Goal: Task Accomplishment & Management: Complete application form

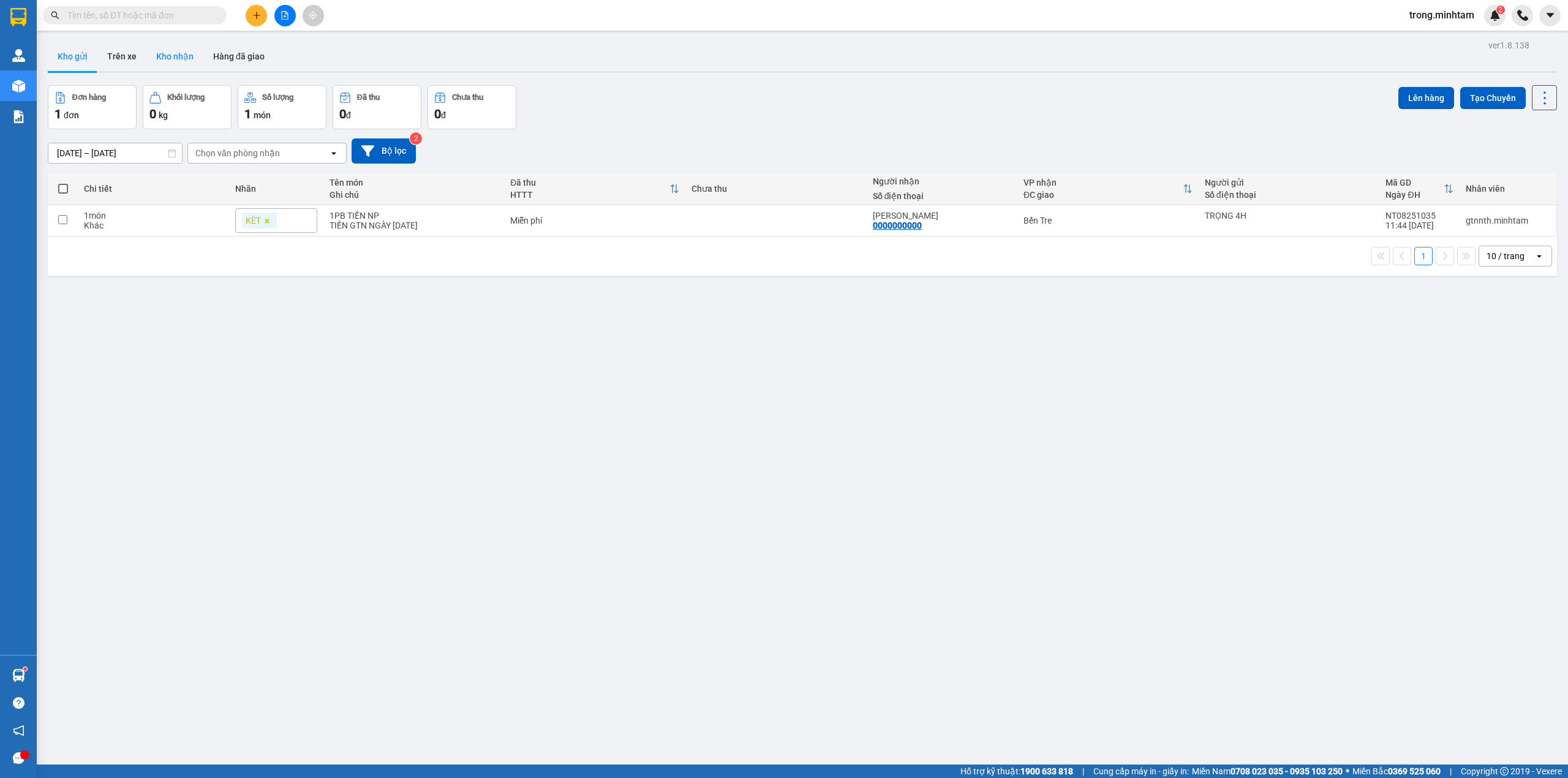
click at [170, 69] on button "Kho nhận" at bounding box center [174, 57] width 57 height 30
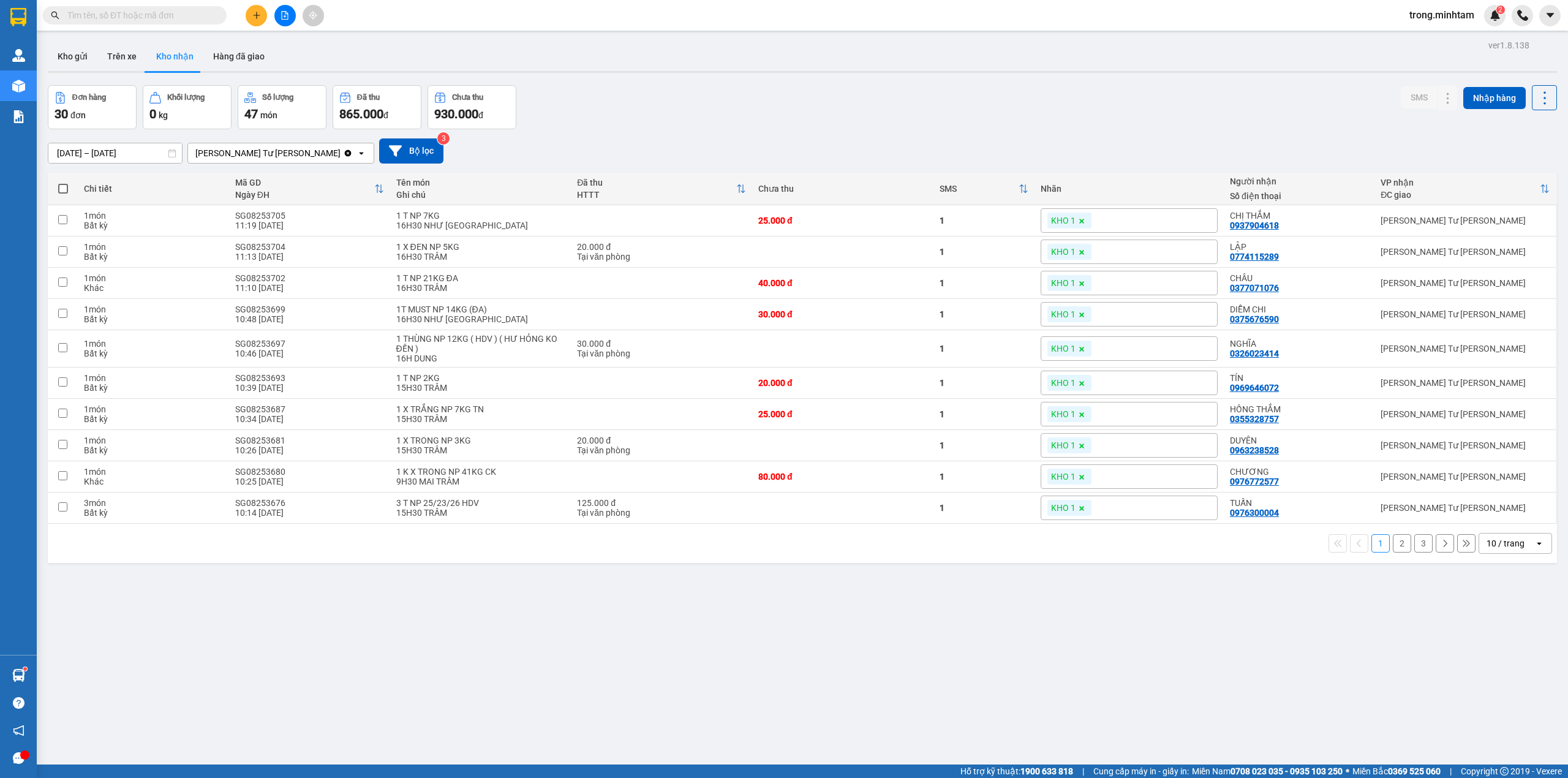
click at [1508, 553] on div "10 / trang" at bounding box center [1506, 543] width 55 height 20
click at [1498, 687] on span "100 / trang" at bounding box center [1498, 687] width 44 height 12
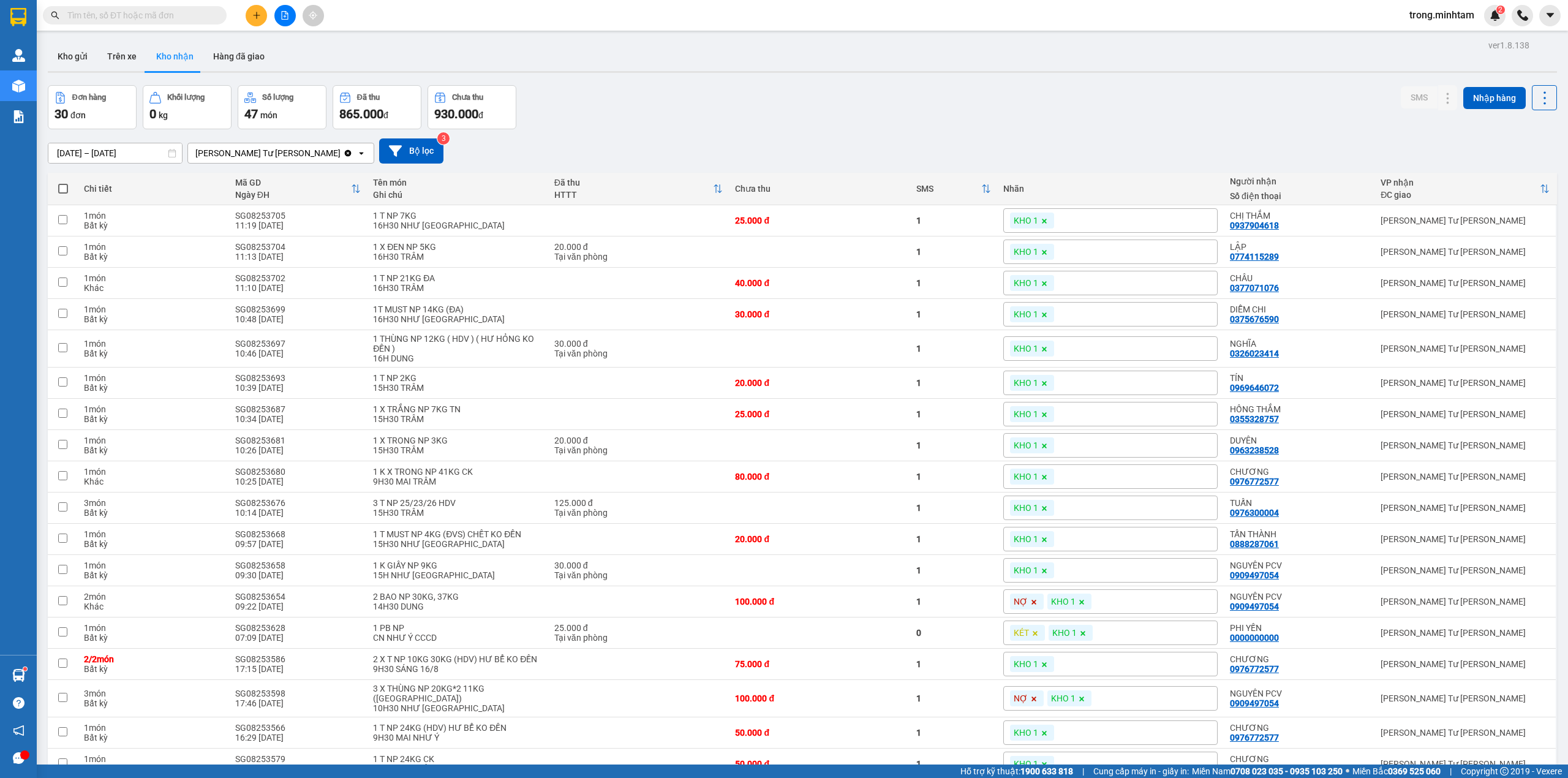
click at [1432, 17] on span "trong.minhtam" at bounding box center [1441, 15] width 84 height 16
click at [1431, 45] on li "Đăng xuất" at bounding box center [1440, 37] width 86 height 20
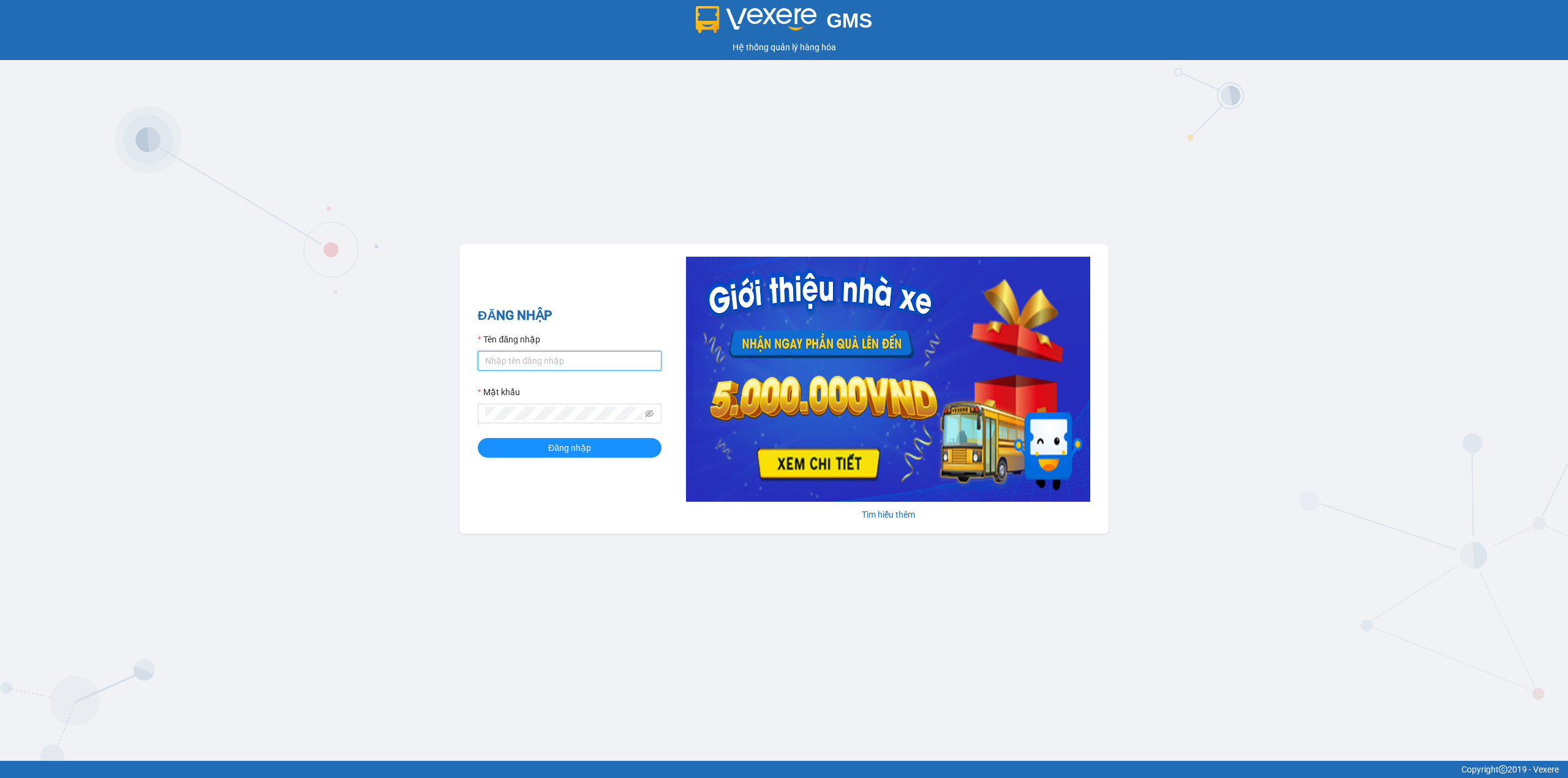
click at [512, 355] on input "Tên đăng nhập" at bounding box center [569, 360] width 184 height 20
type input "cnn4h.minhtam"
click at [532, 404] on span at bounding box center [569, 413] width 184 height 20
click at [478, 438] on button "Đăng nhập" at bounding box center [569, 447] width 184 height 20
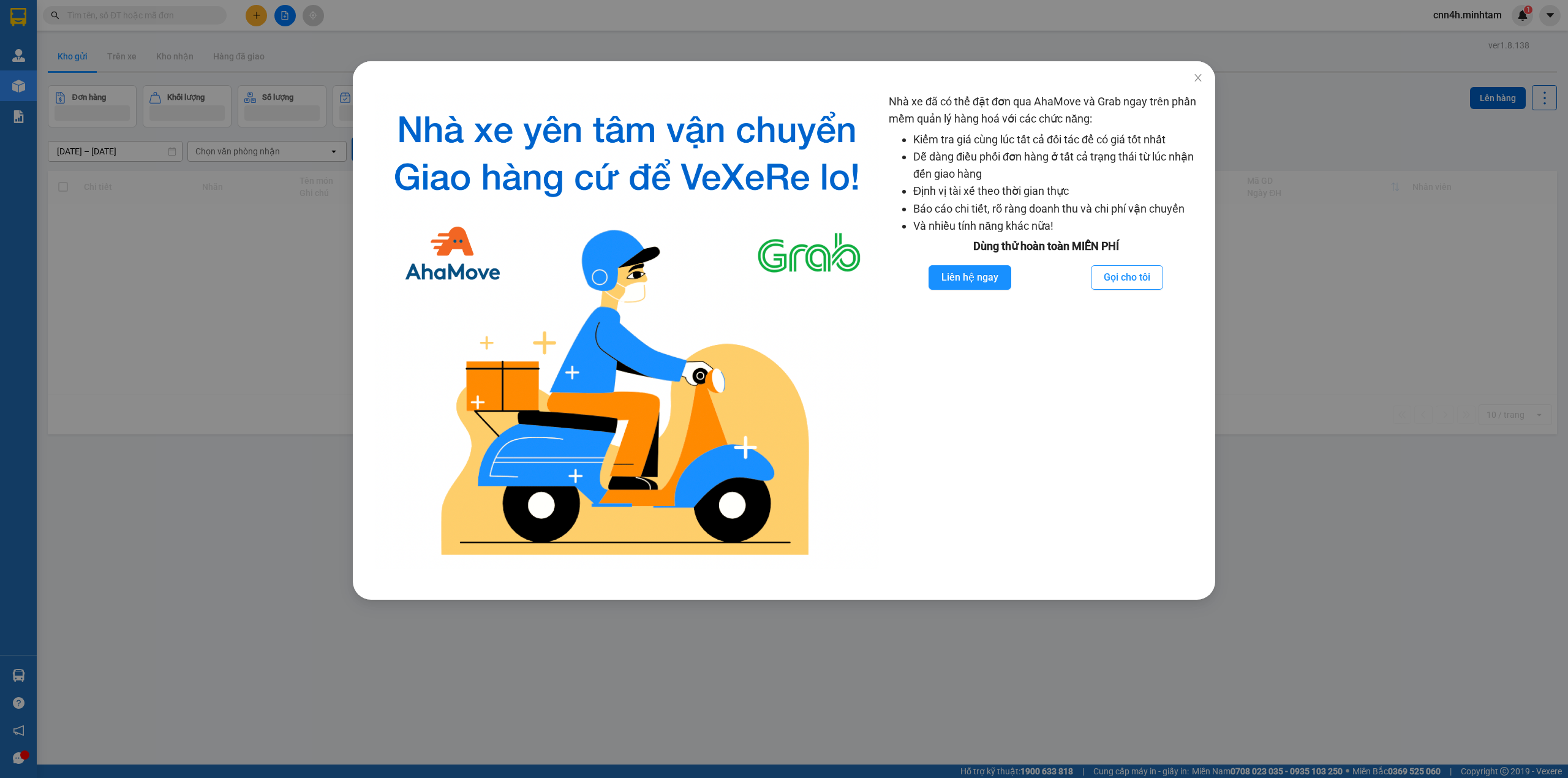
click at [199, 6] on div "Nhà xe đã có thể đặt đơn qua AhaMove và Grab ngay trên phần mềm quản lý hàng ho…" at bounding box center [784, 389] width 1568 height 778
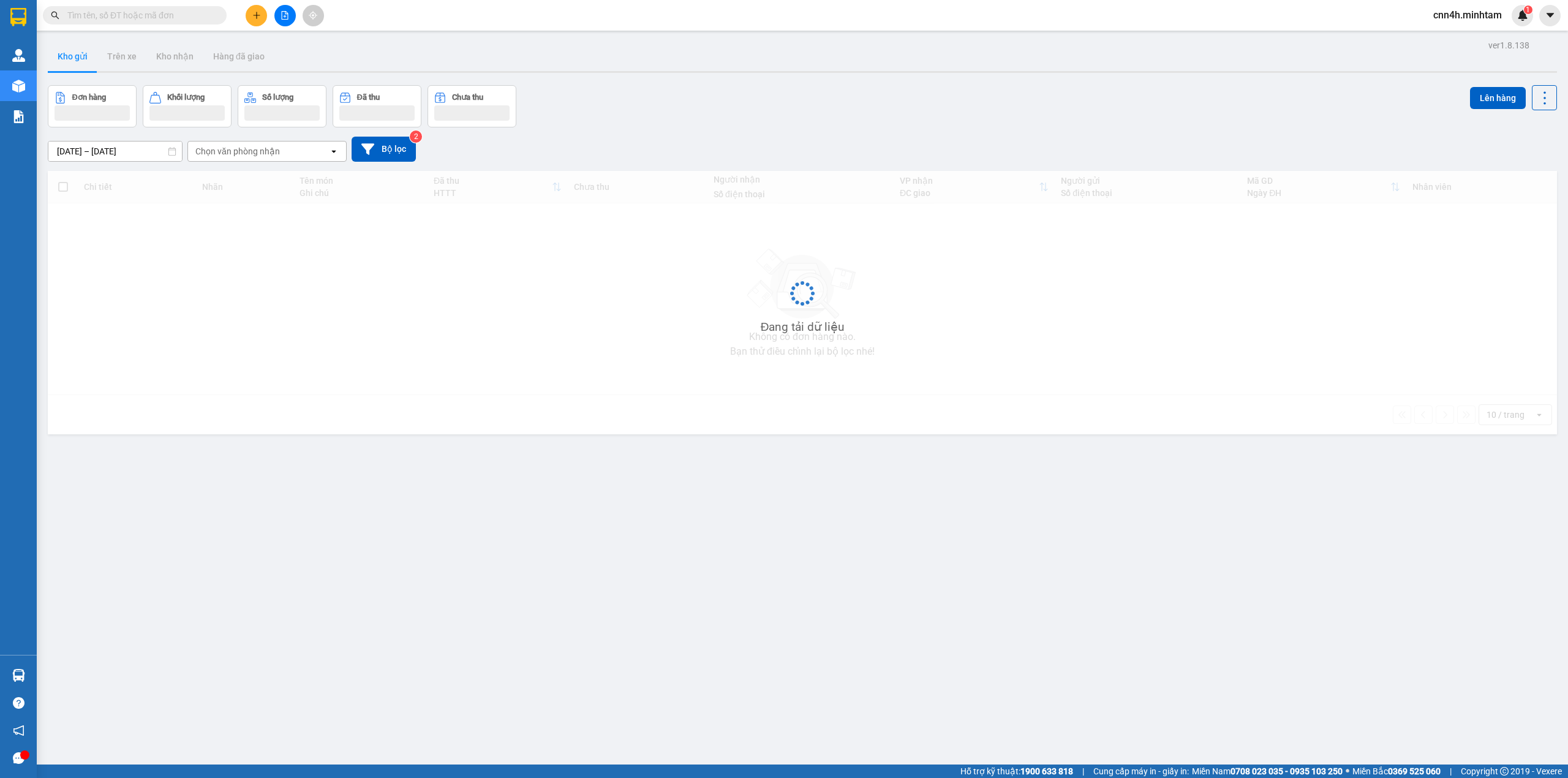
click at [198, 12] on body "Kết quả tìm kiếm ( 0 ) Bộ lọc No Data cnn4h.minhtam 1 Quản Lý Kho hàng mới Báo …" at bounding box center [784, 389] width 1568 height 778
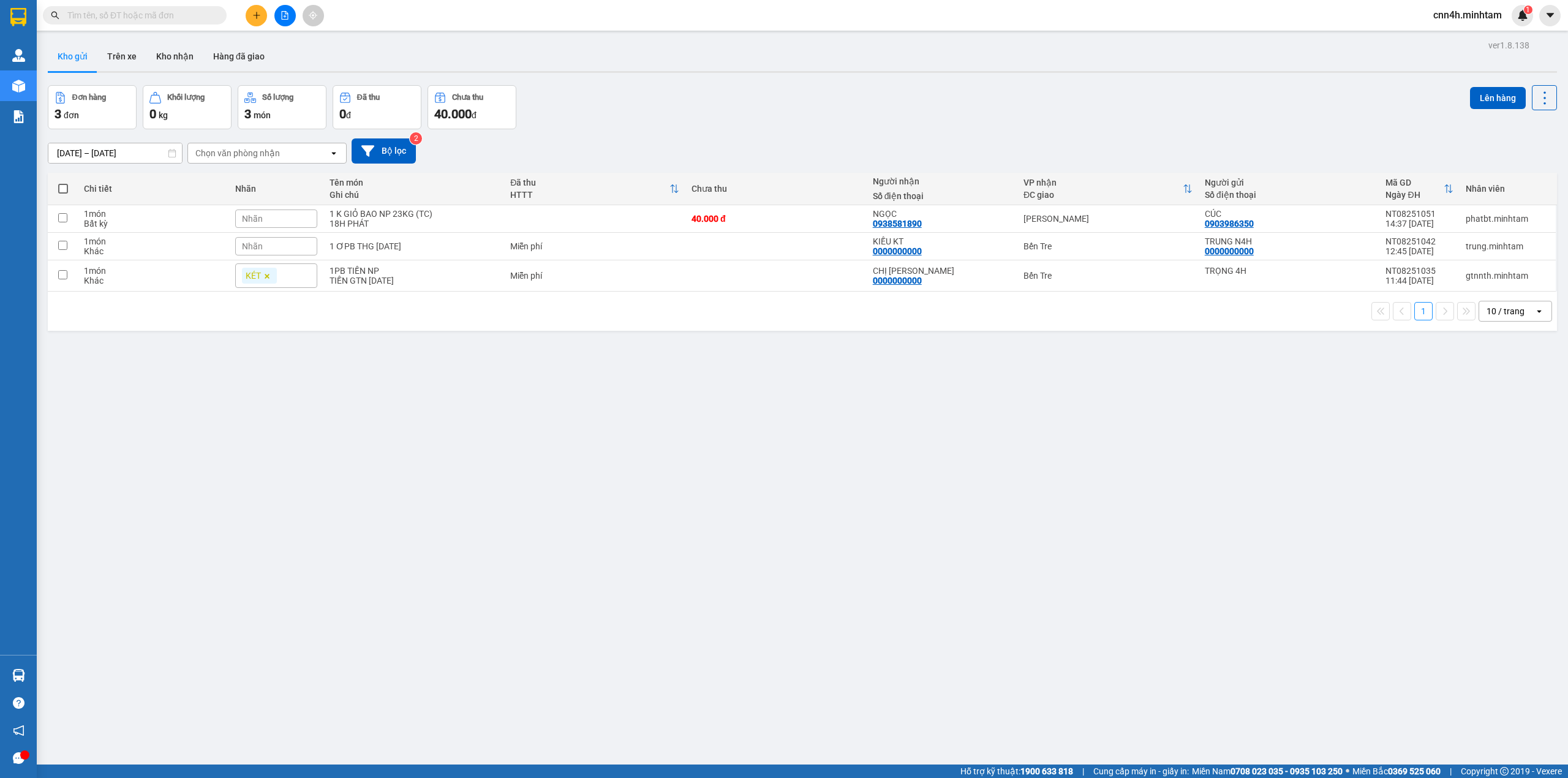
click at [198, 12] on input "text" at bounding box center [139, 15] width 144 height 13
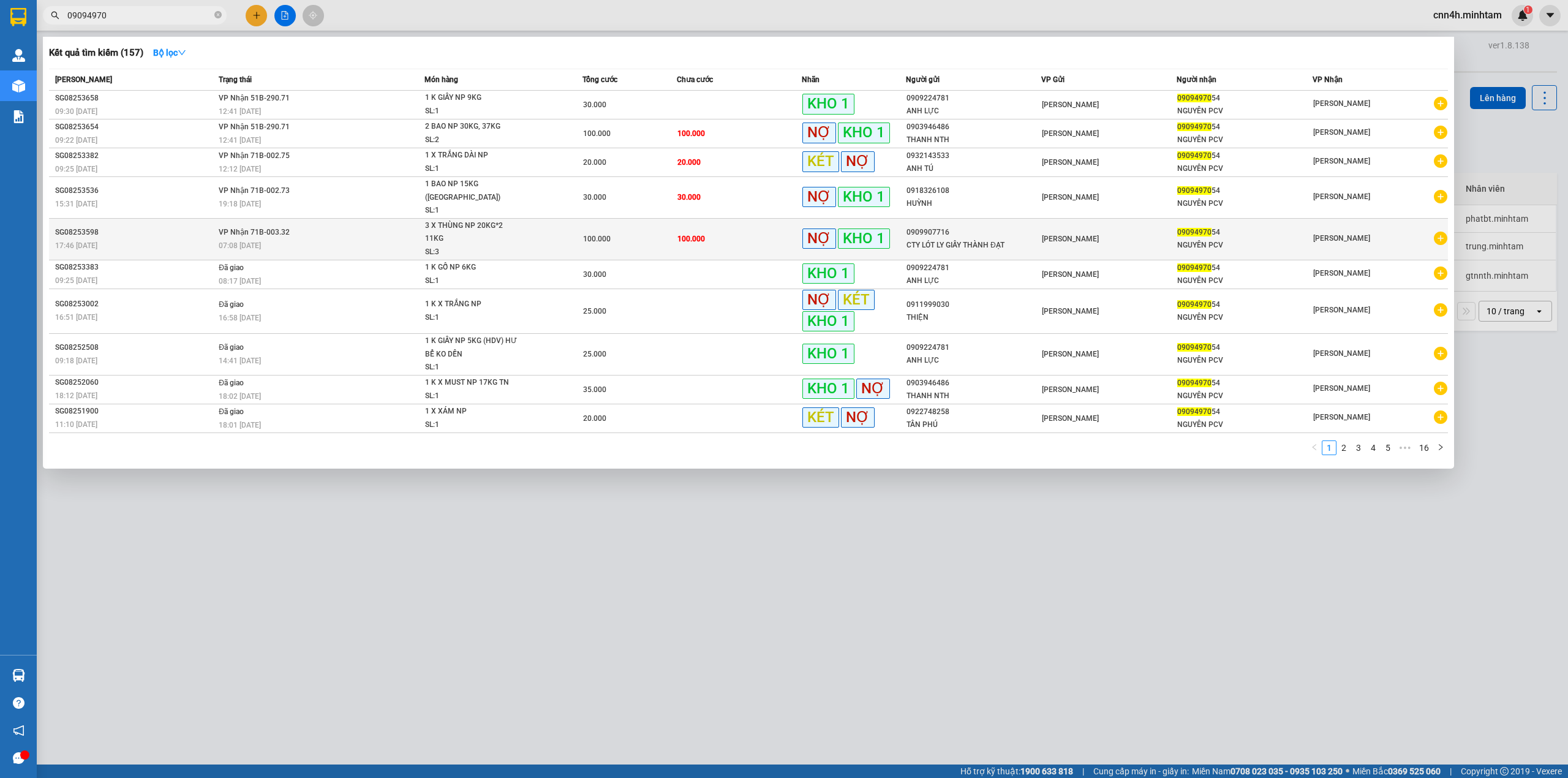
type input "09094970"
click at [696, 235] on span "100.000" at bounding box center [692, 239] width 28 height 9
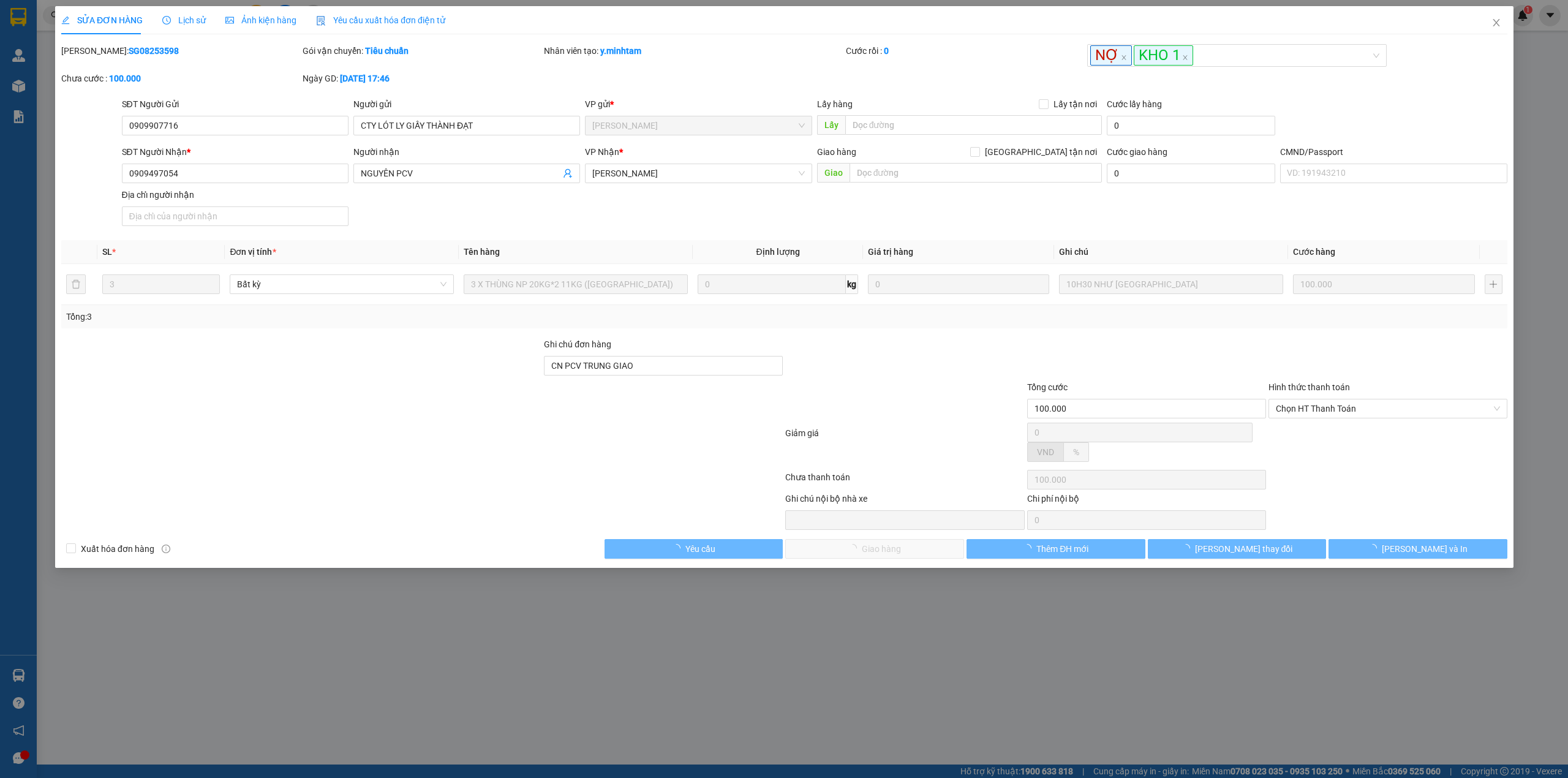
type input "0909907716"
type input "CTY LÓT LY GIẤY THÀNH ĐẠT"
type input "0909497054"
type input "NGUYÊN PCV"
type input "CN PCV TRUNG GIAO"
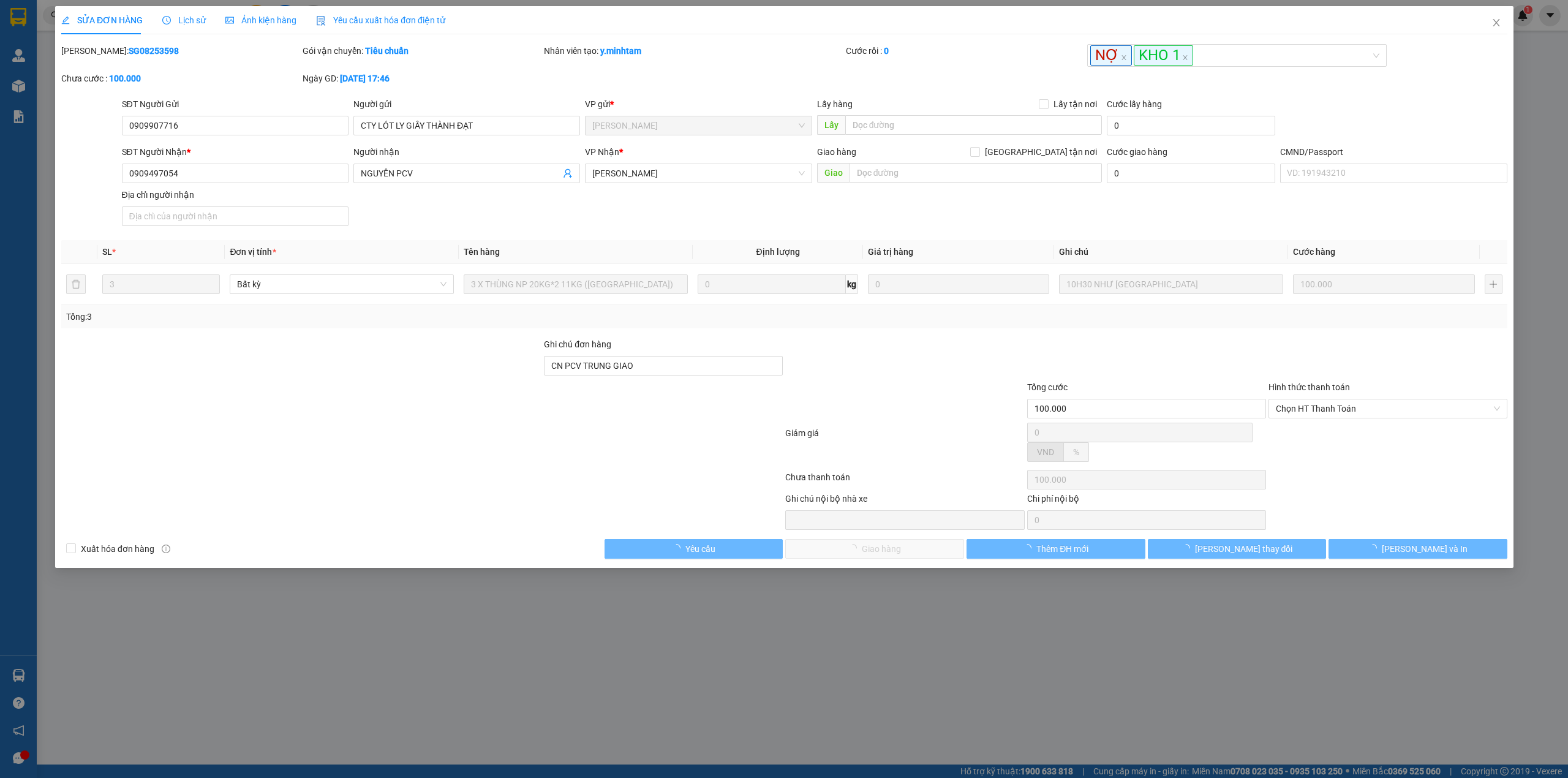
type input "100.000"
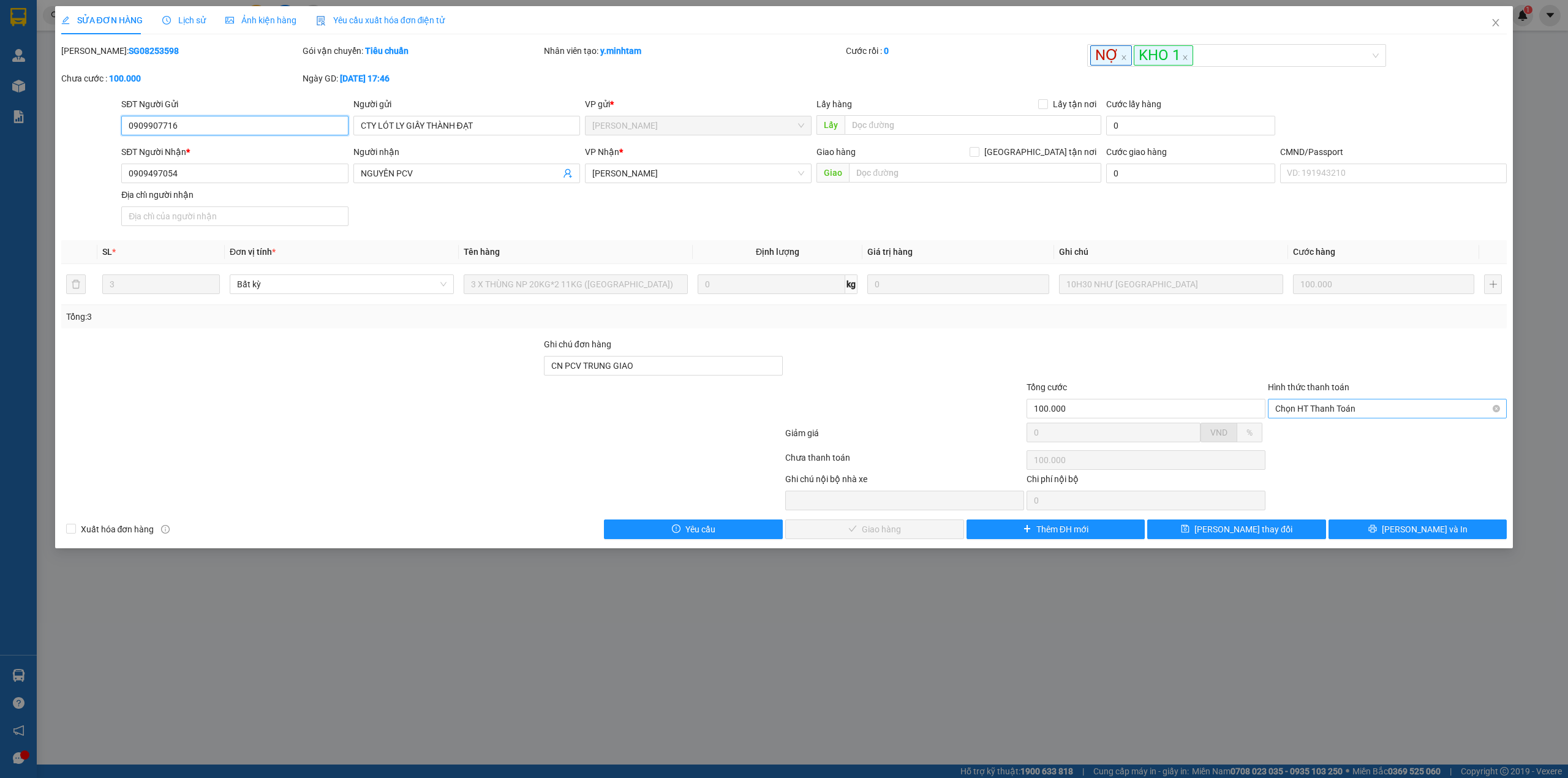
click at [1334, 417] on span "Chọn HT Thanh Toán" at bounding box center [1388, 408] width 224 height 18
click at [1317, 432] on div "Tại văn phòng" at bounding box center [1388, 435] width 224 height 13
type input "0"
click at [866, 536] on span "Lưu và Giao hàng" at bounding box center [881, 528] width 117 height 13
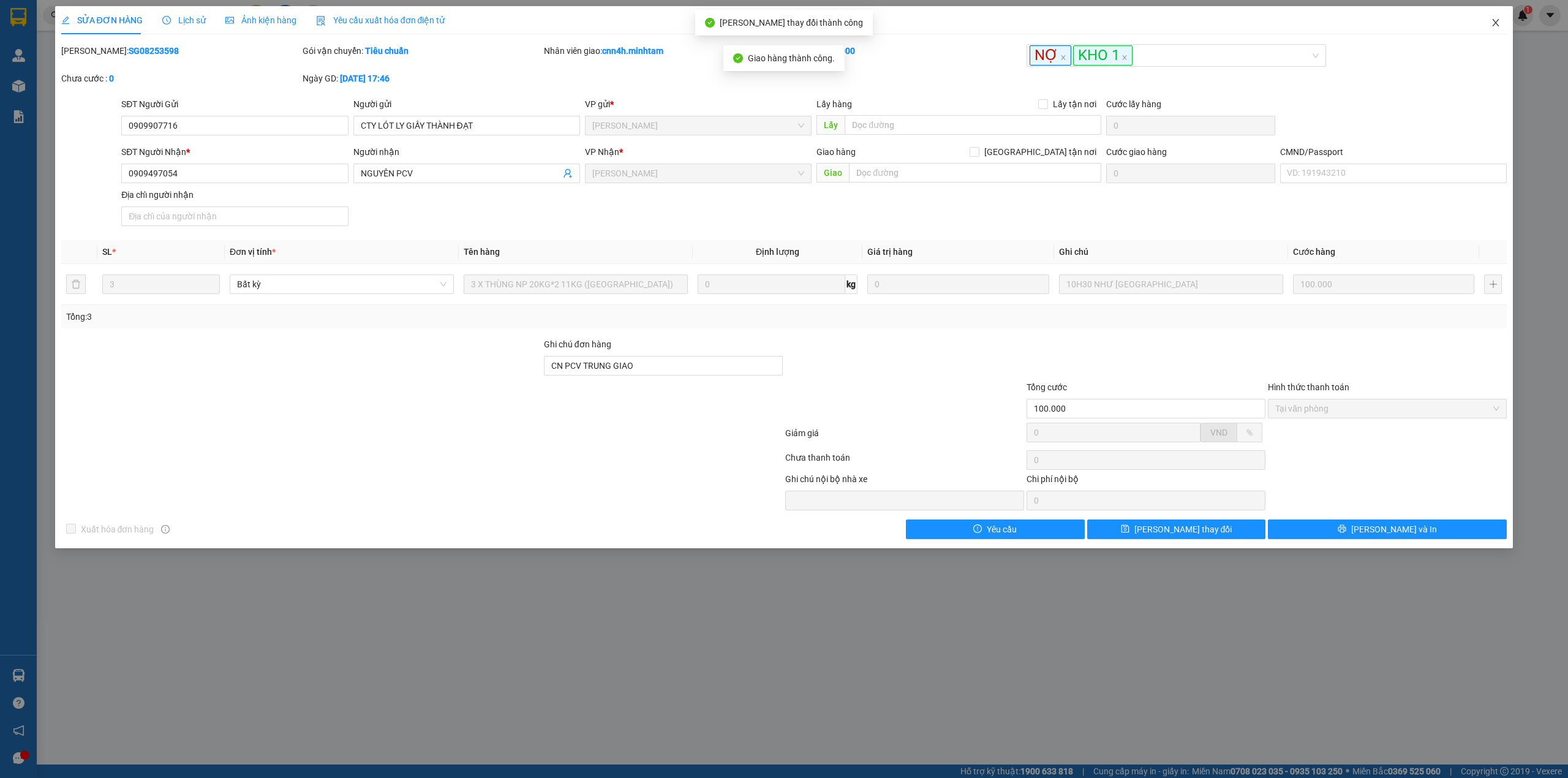
click at [1495, 28] on span "Close" at bounding box center [1495, 23] width 34 height 34
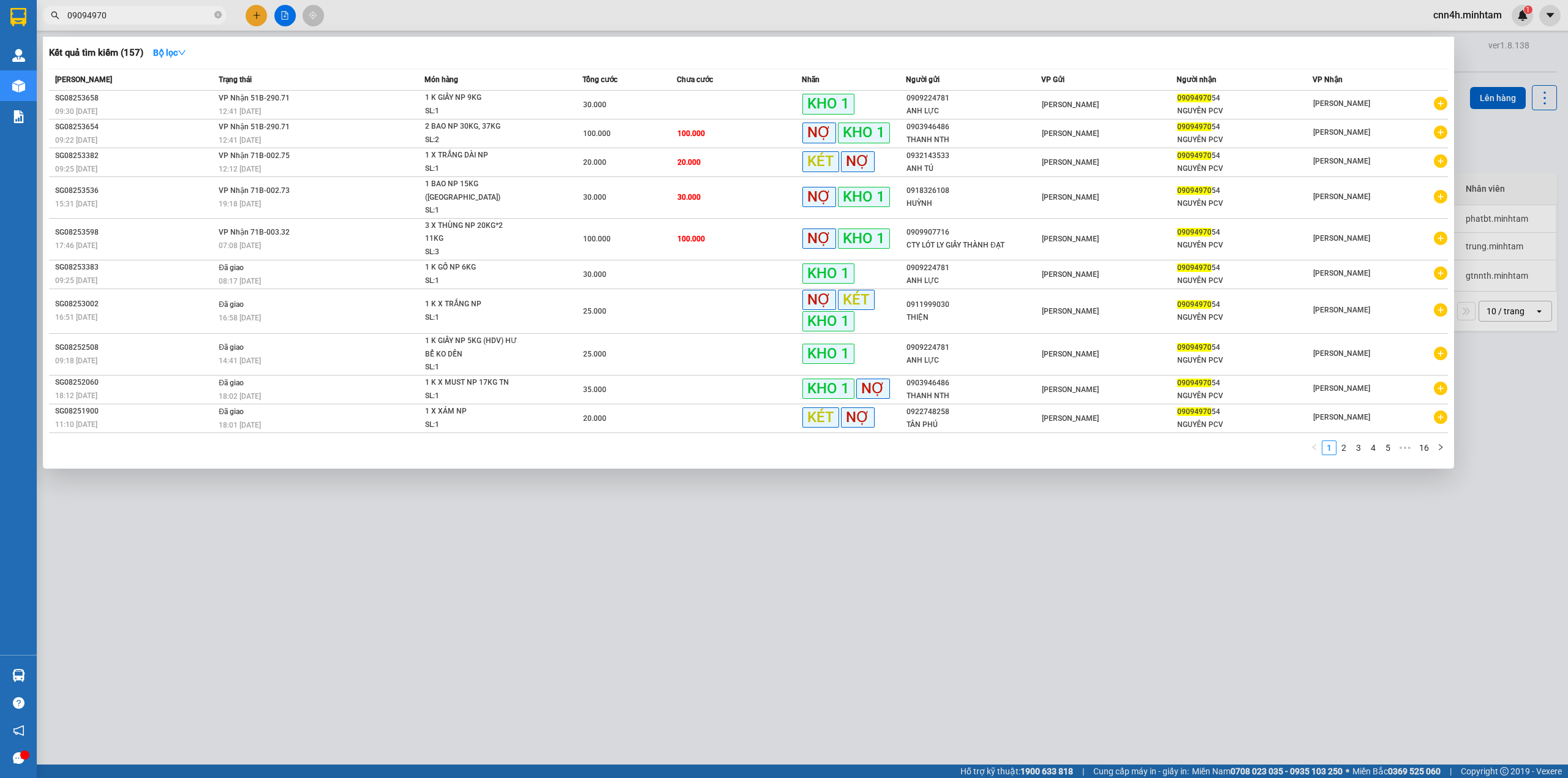
click at [151, 16] on input "09094970" at bounding box center [139, 15] width 144 height 13
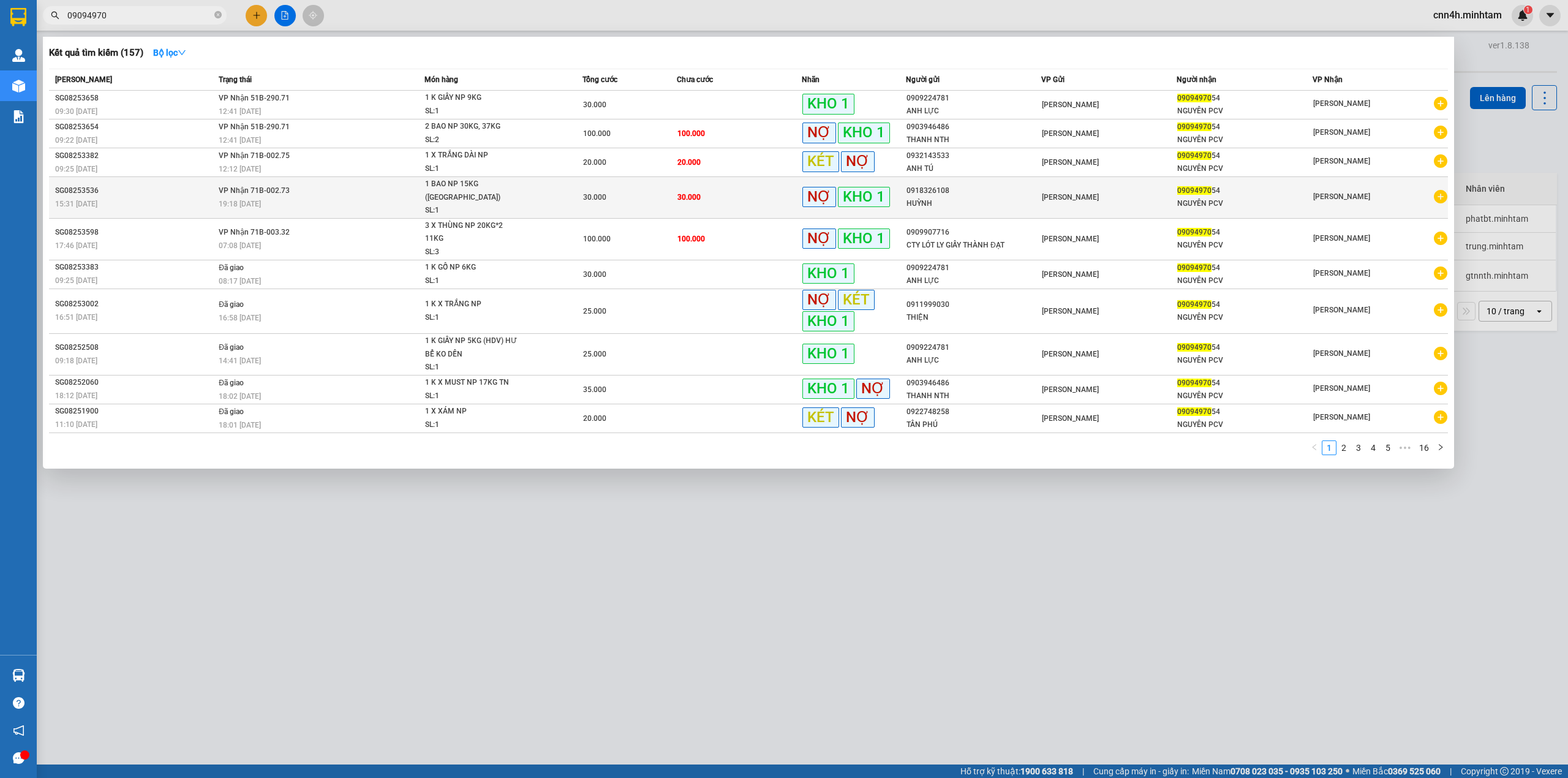
click at [674, 191] on div "30.000" at bounding box center [629, 197] width 92 height 13
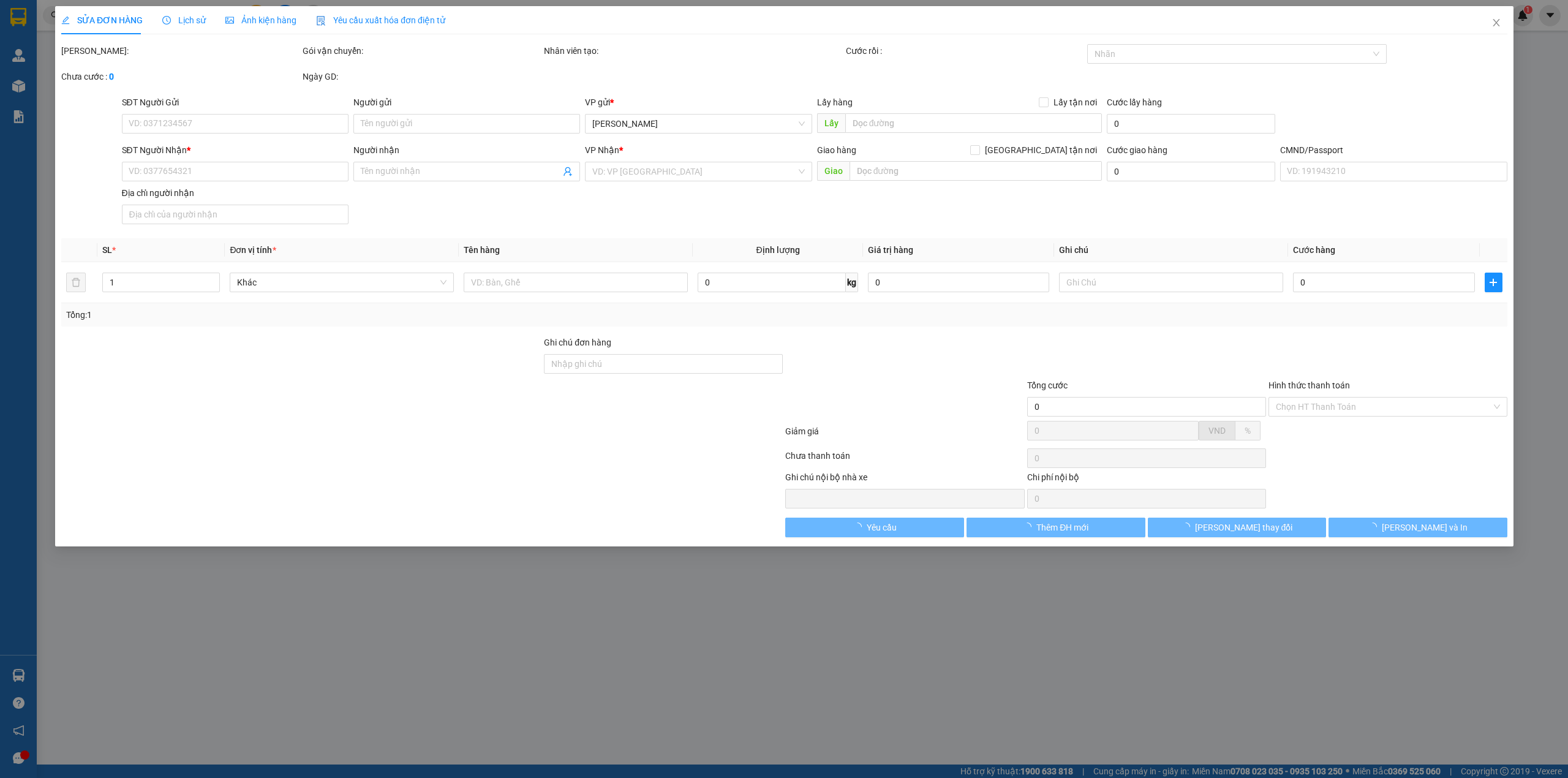
type input "0918326108"
type input "HUỲNH"
type input "0909497054"
type input "NGUYÊN PCV"
type input "CN PCV TRUNG GIAO"
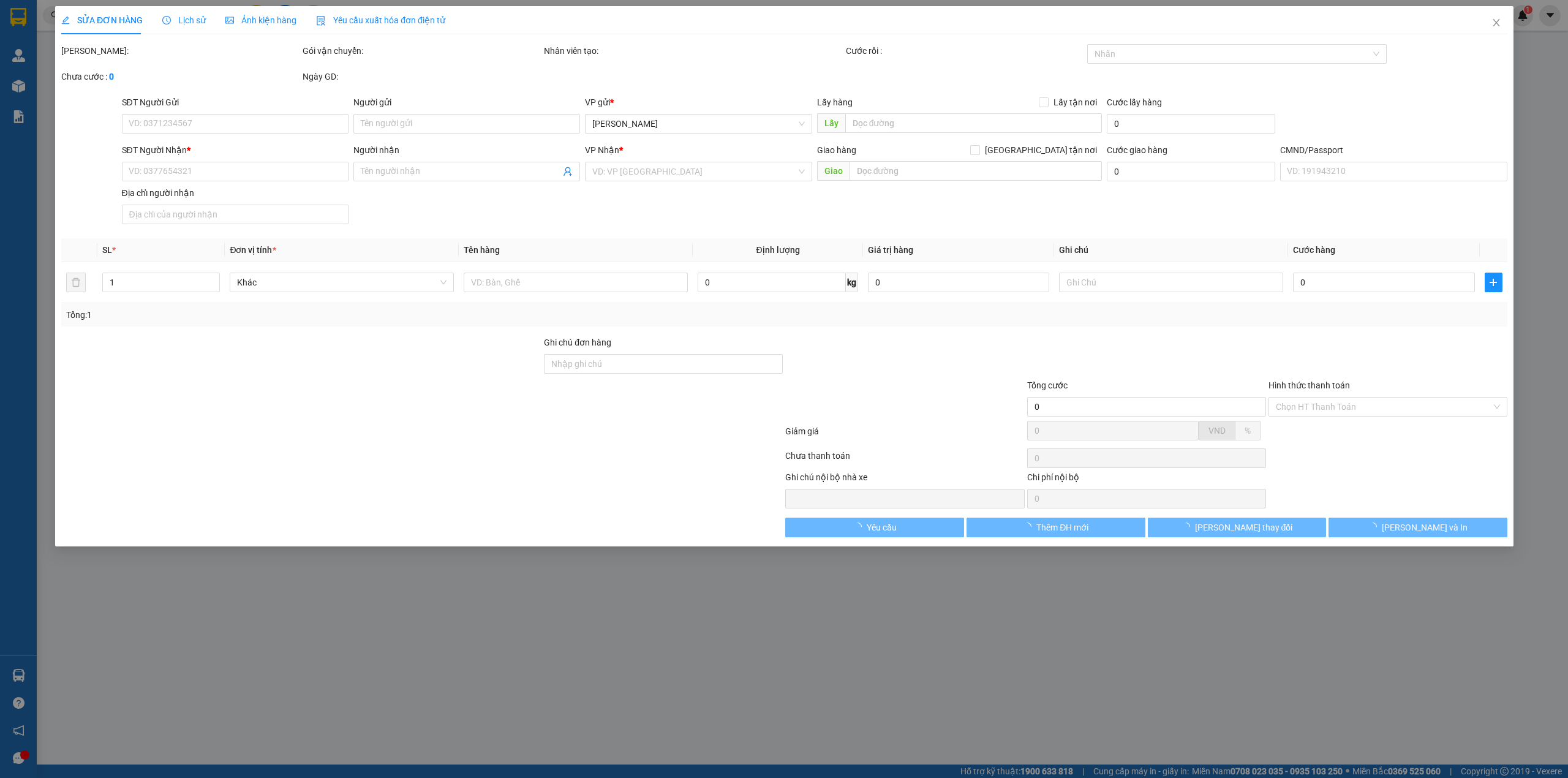
type input "30.000"
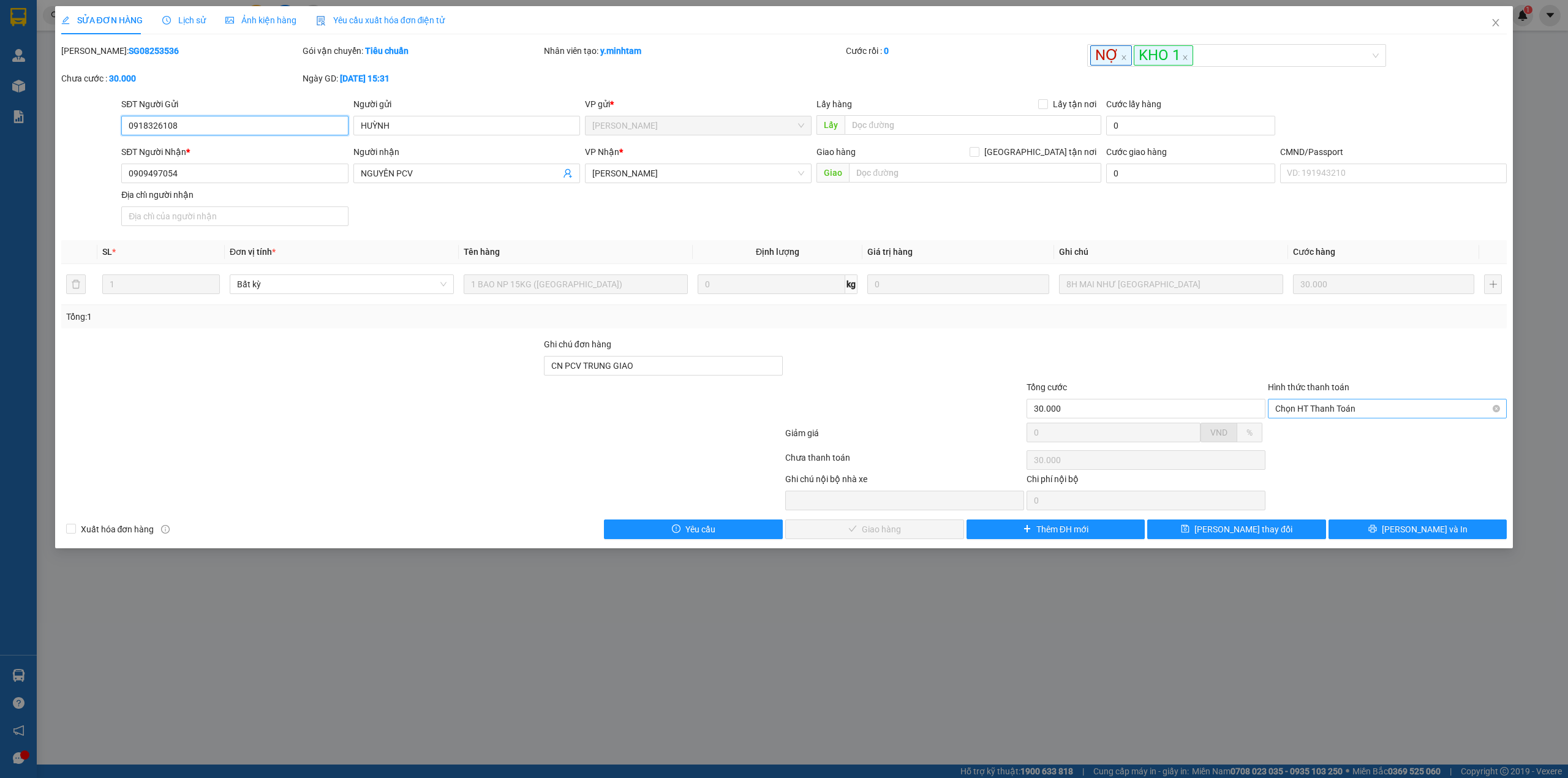
click at [1328, 405] on span "Chọn HT Thanh Toán" at bounding box center [1388, 408] width 224 height 18
click at [1312, 432] on div "Tại văn phòng" at bounding box center [1388, 435] width 224 height 13
type input "0"
click at [878, 535] on span "Lưu và Giao hàng" at bounding box center [881, 528] width 117 height 13
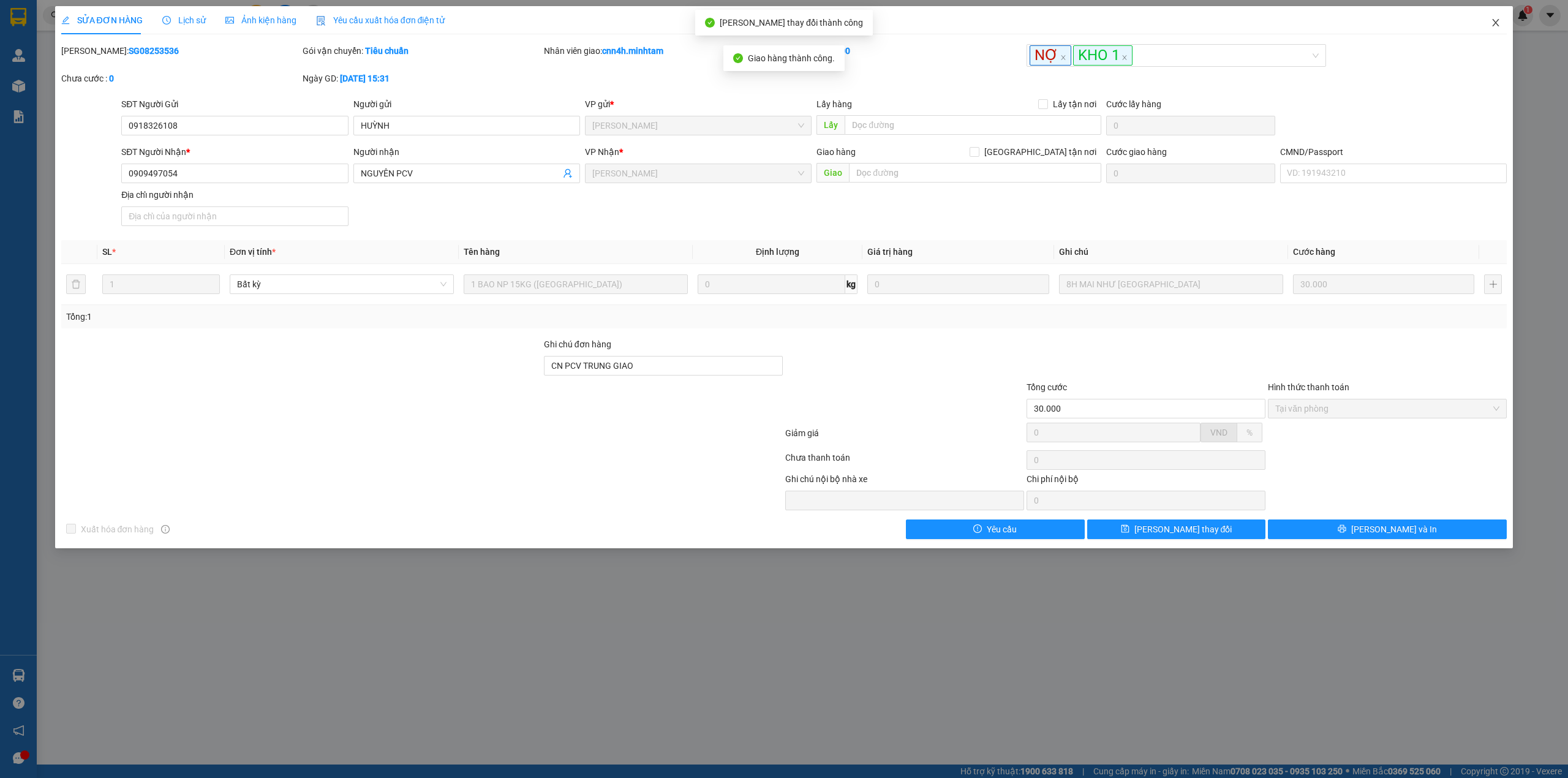
click at [1498, 25] on icon "close" at bounding box center [1496, 23] width 7 height 7
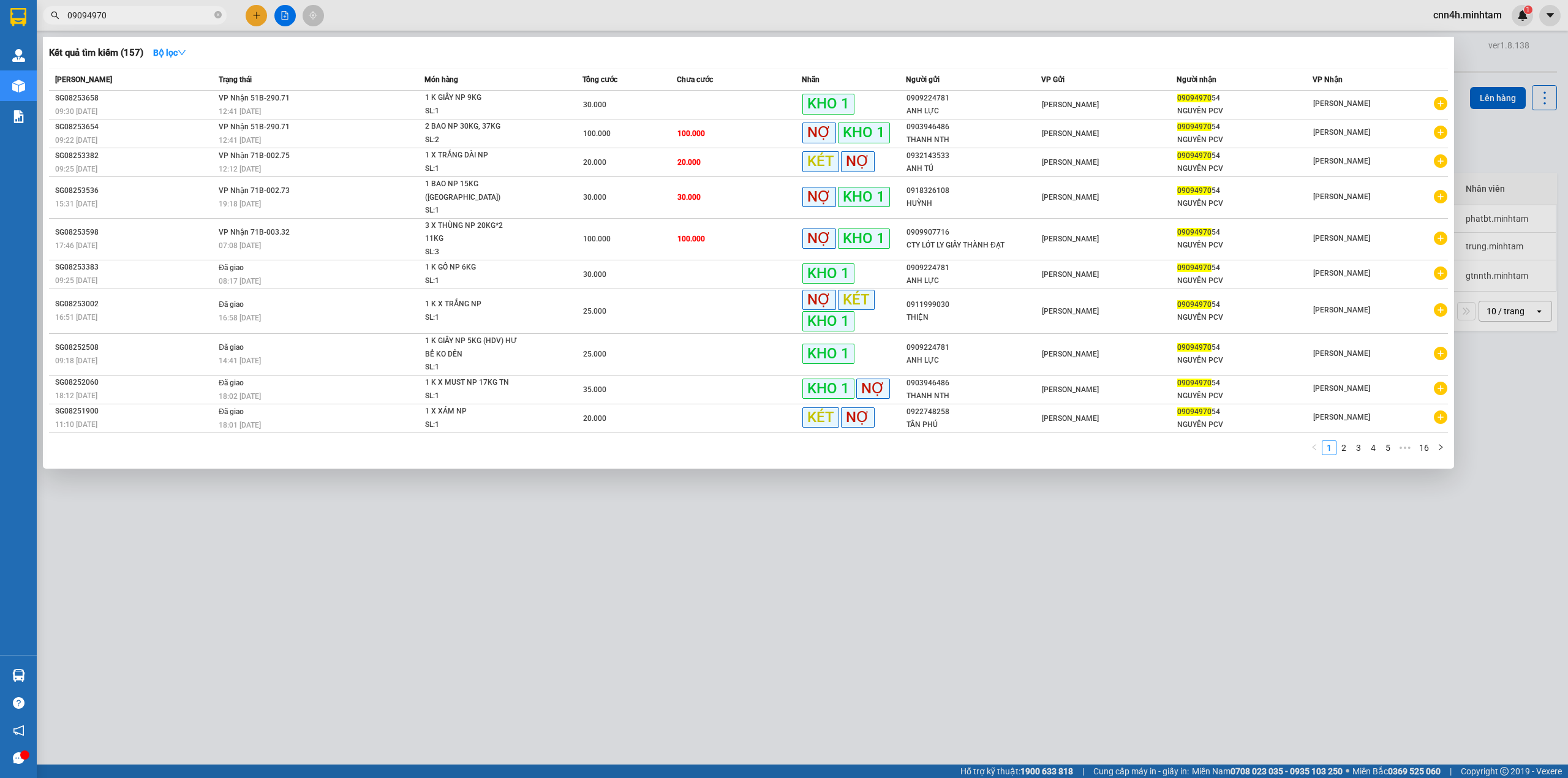
click at [180, 17] on input "09094970" at bounding box center [139, 15] width 144 height 13
click at [687, 158] on span "20.000" at bounding box center [689, 163] width 23 height 9
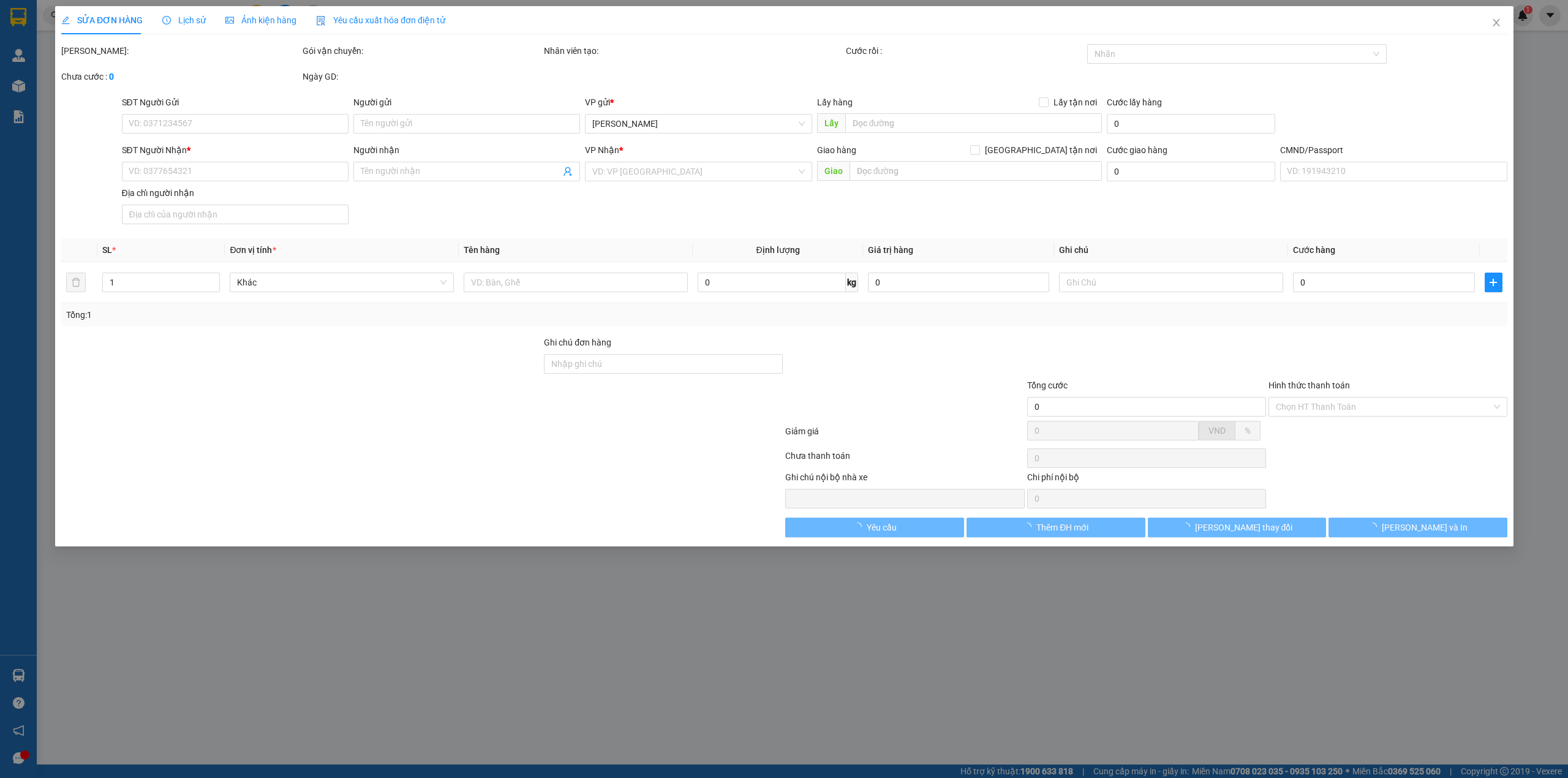
type input "0932143533"
type input "ANH TÚ"
type input "0909497054"
type input "NGUYÊN PCV"
type input "CN PCV TRUNG GIAO"
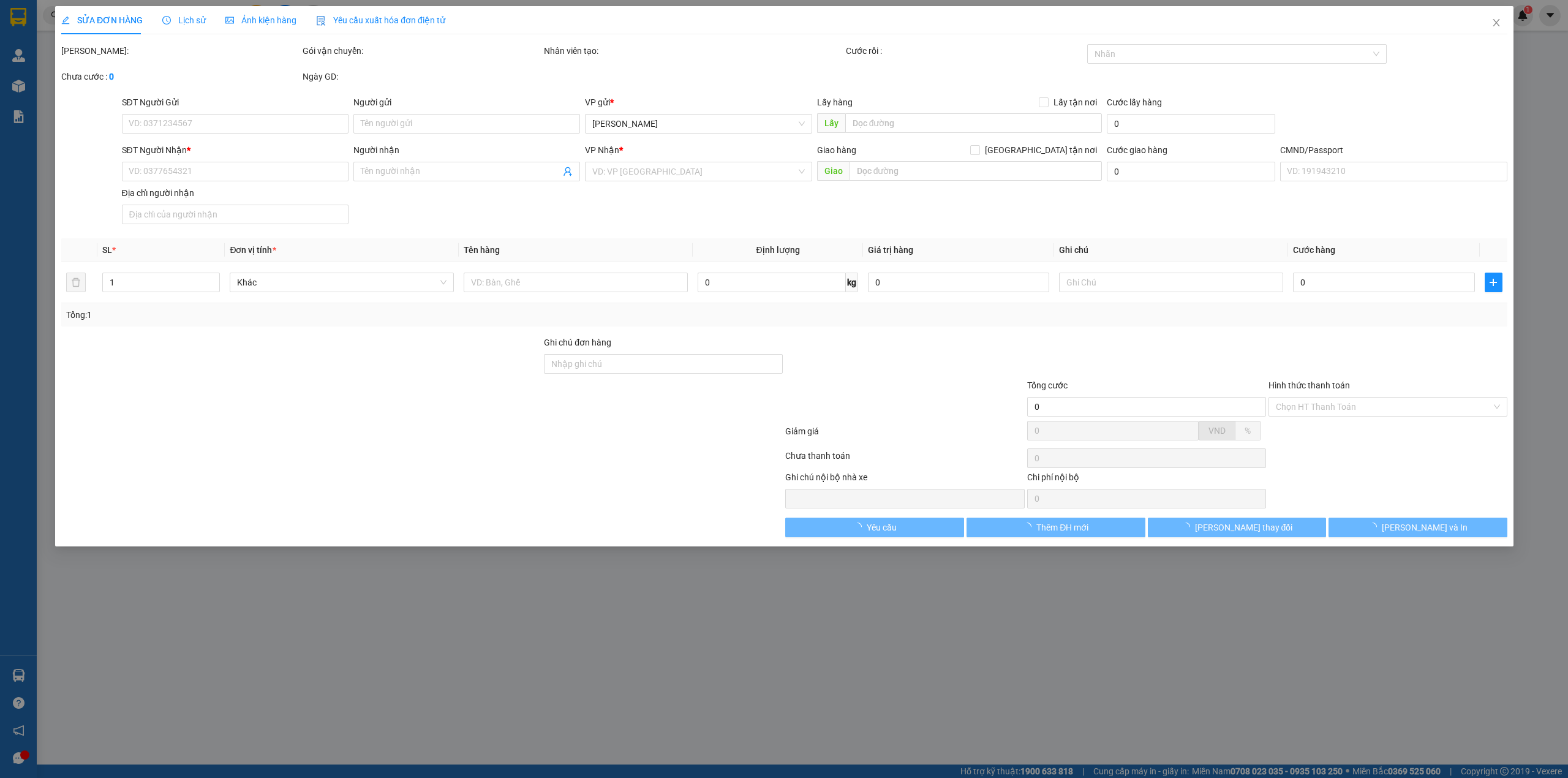
type input "20.000"
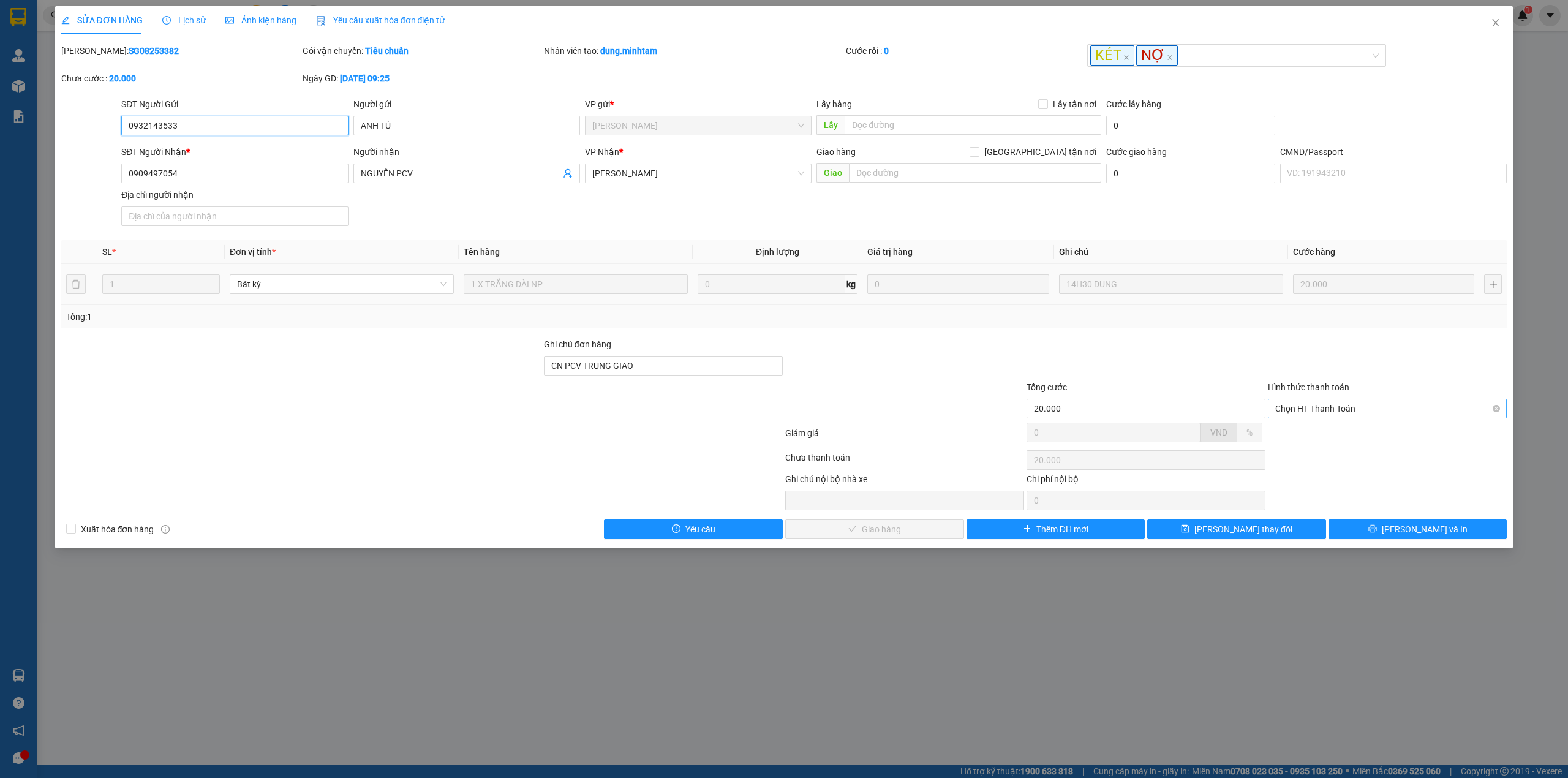
click at [1307, 409] on span "Chọn HT Thanh Toán" at bounding box center [1388, 408] width 224 height 18
click at [1303, 427] on div "Tại văn phòng" at bounding box center [1387, 435] width 239 height 20
type input "0"
click at [908, 536] on span "Lưu và Giao hàng" at bounding box center [881, 528] width 117 height 13
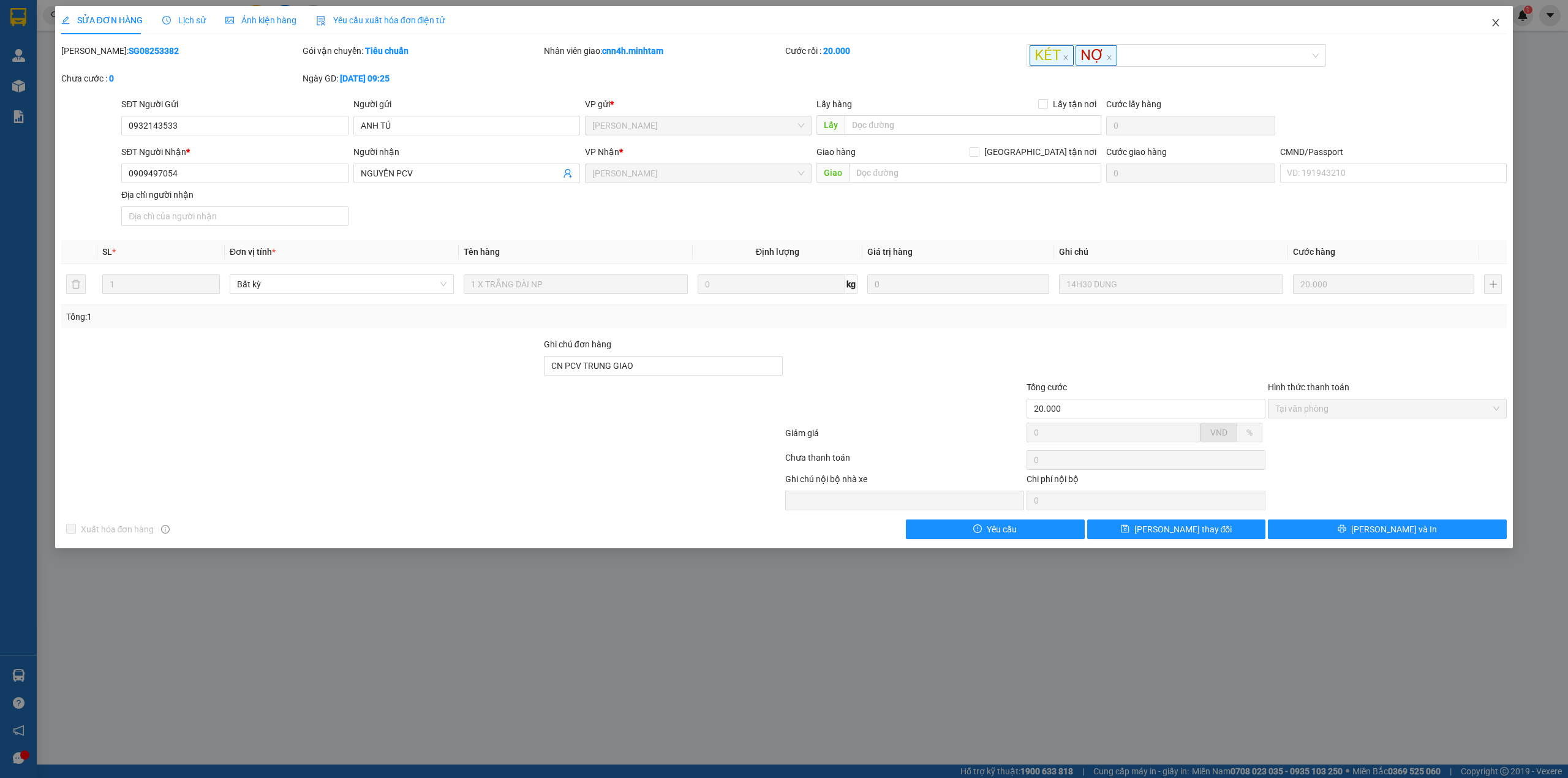
click at [1496, 28] on icon "close" at bounding box center [1495, 22] width 10 height 10
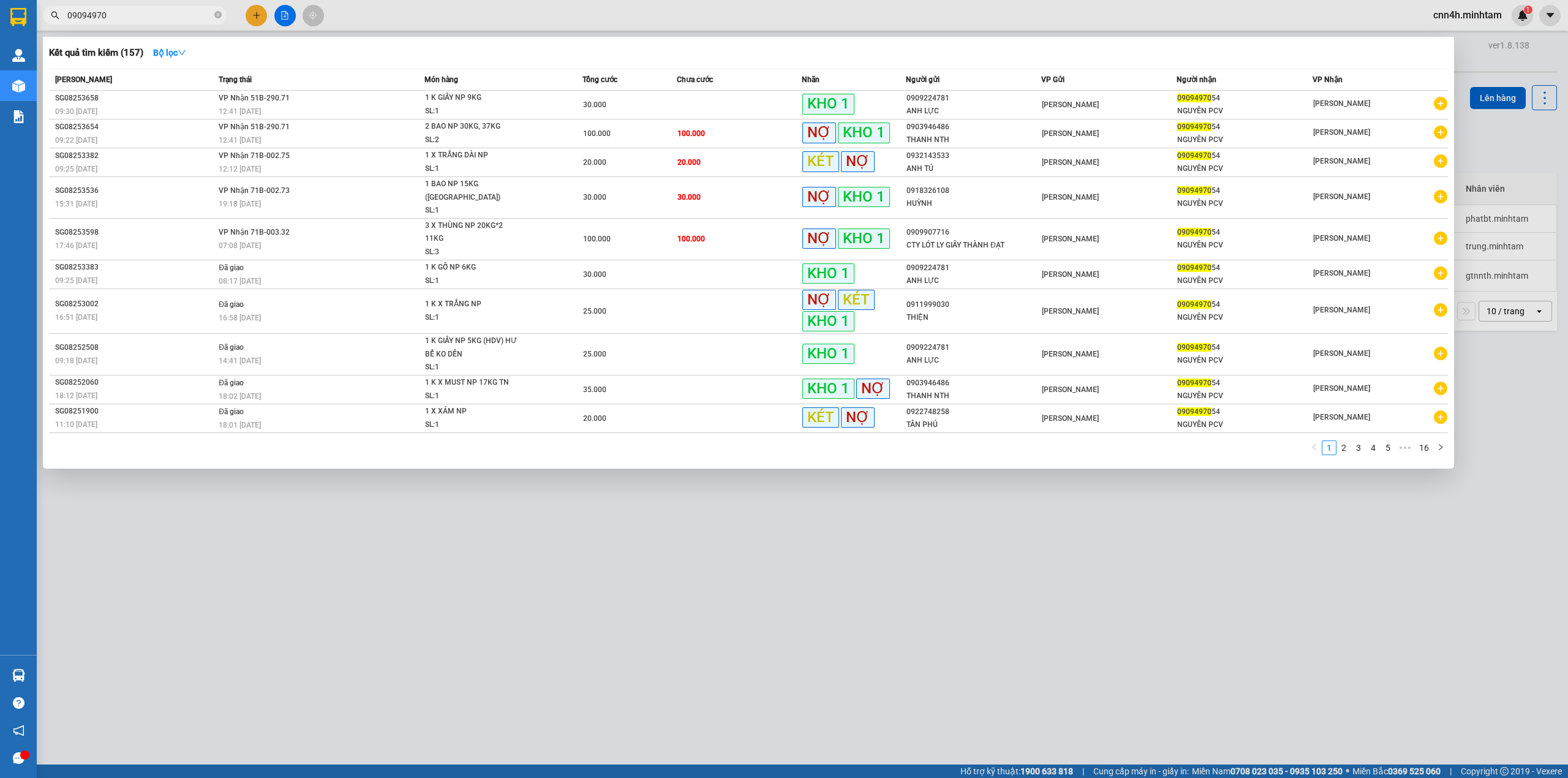
click at [185, 17] on input "09094970" at bounding box center [139, 15] width 144 height 13
click at [441, 133] on div "SL: 2" at bounding box center [472, 139] width 92 height 13
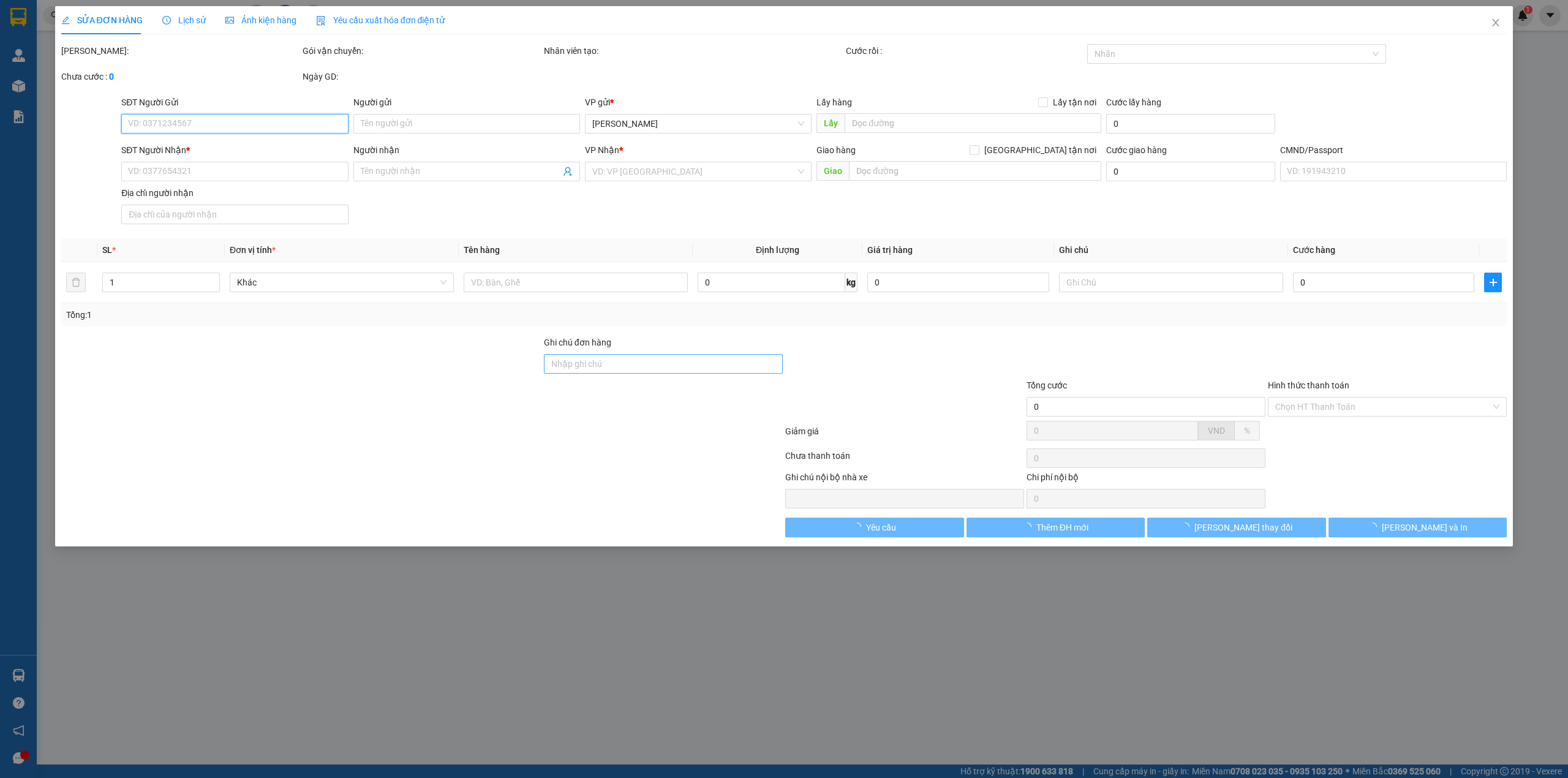
type input "0903946486"
type input "THANH NTH"
type input "0909497054"
type input "NGUYÊN PCV"
type input "100.000"
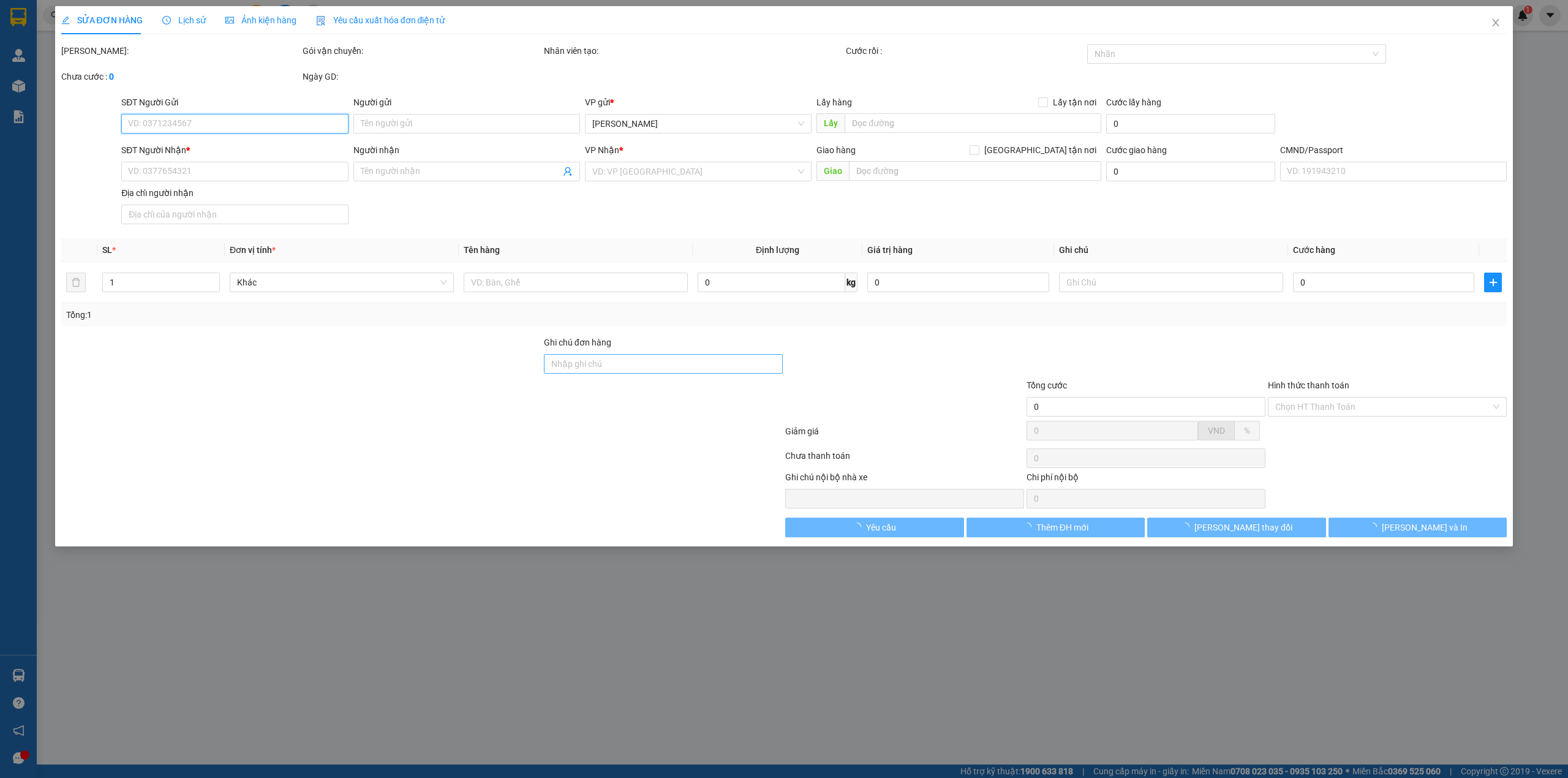
type input "100.000"
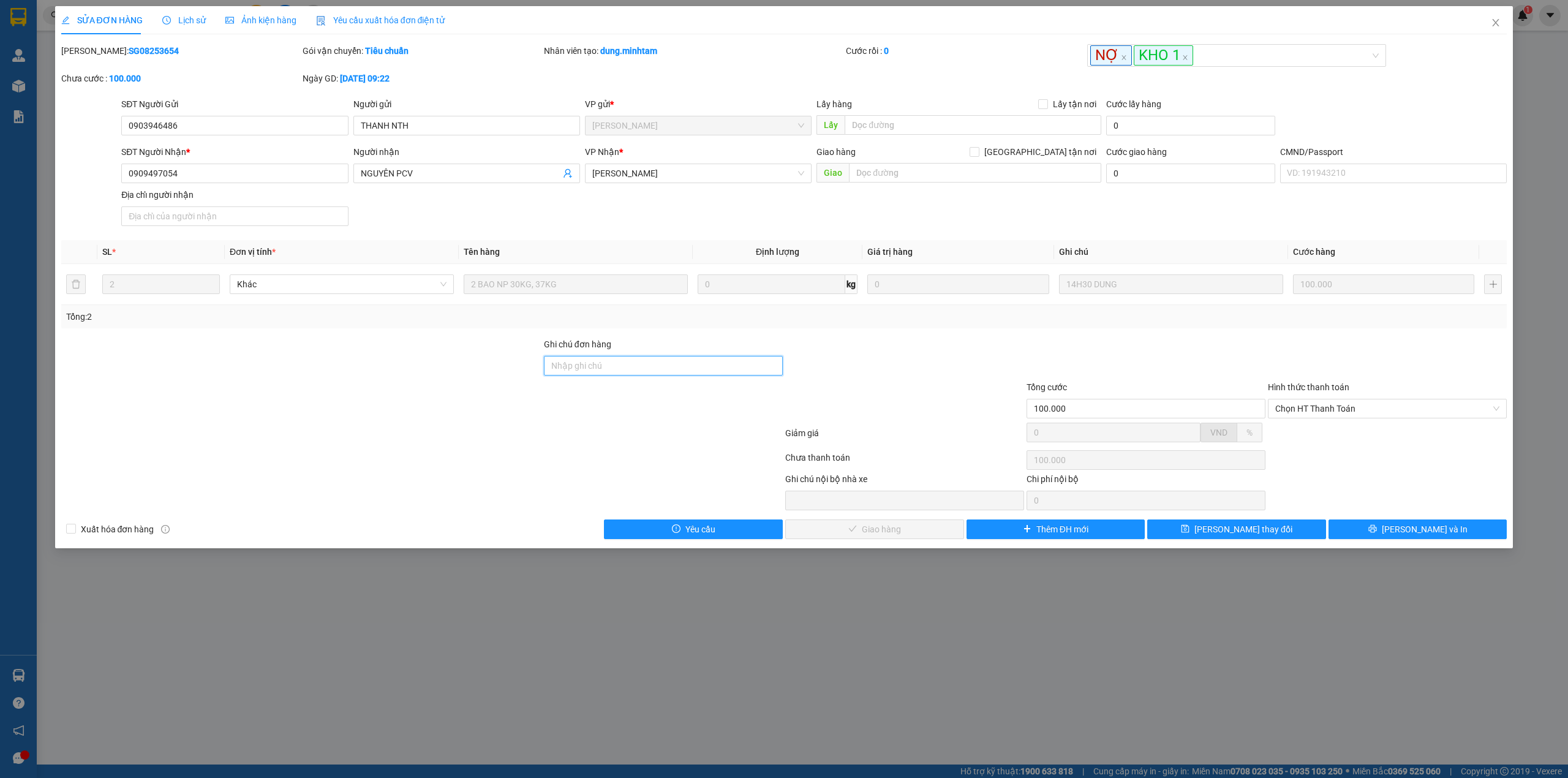
click at [585, 375] on input "Ghi chú đơn hàng" at bounding box center [663, 366] width 239 height 20
type input "d"
type input "đã xuất hđ"
click at [1174, 530] on button "Lưu thay đổi" at bounding box center [1236, 529] width 179 height 20
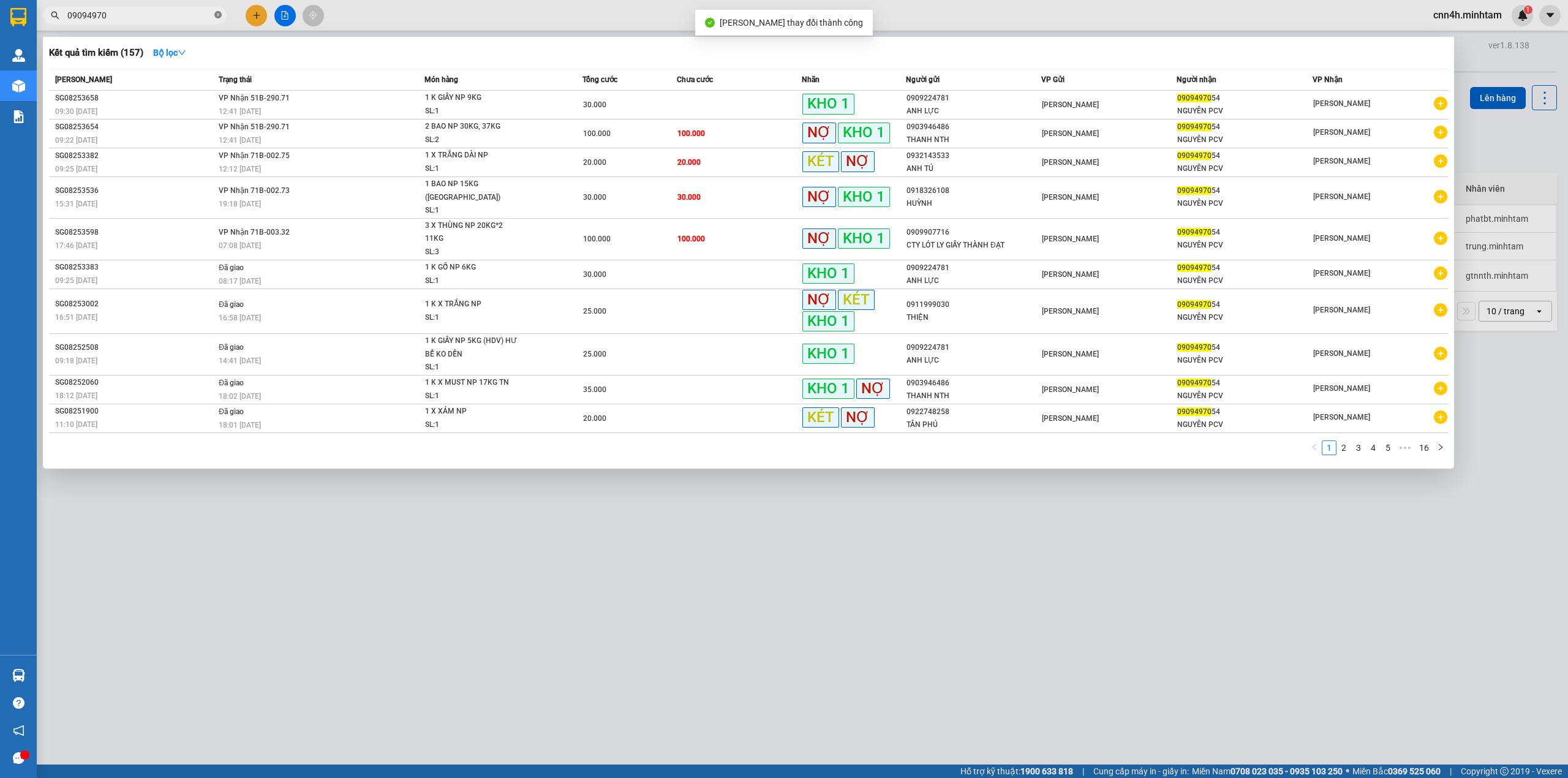
click at [218, 15] on icon "close-circle" at bounding box center [218, 15] width 7 height 7
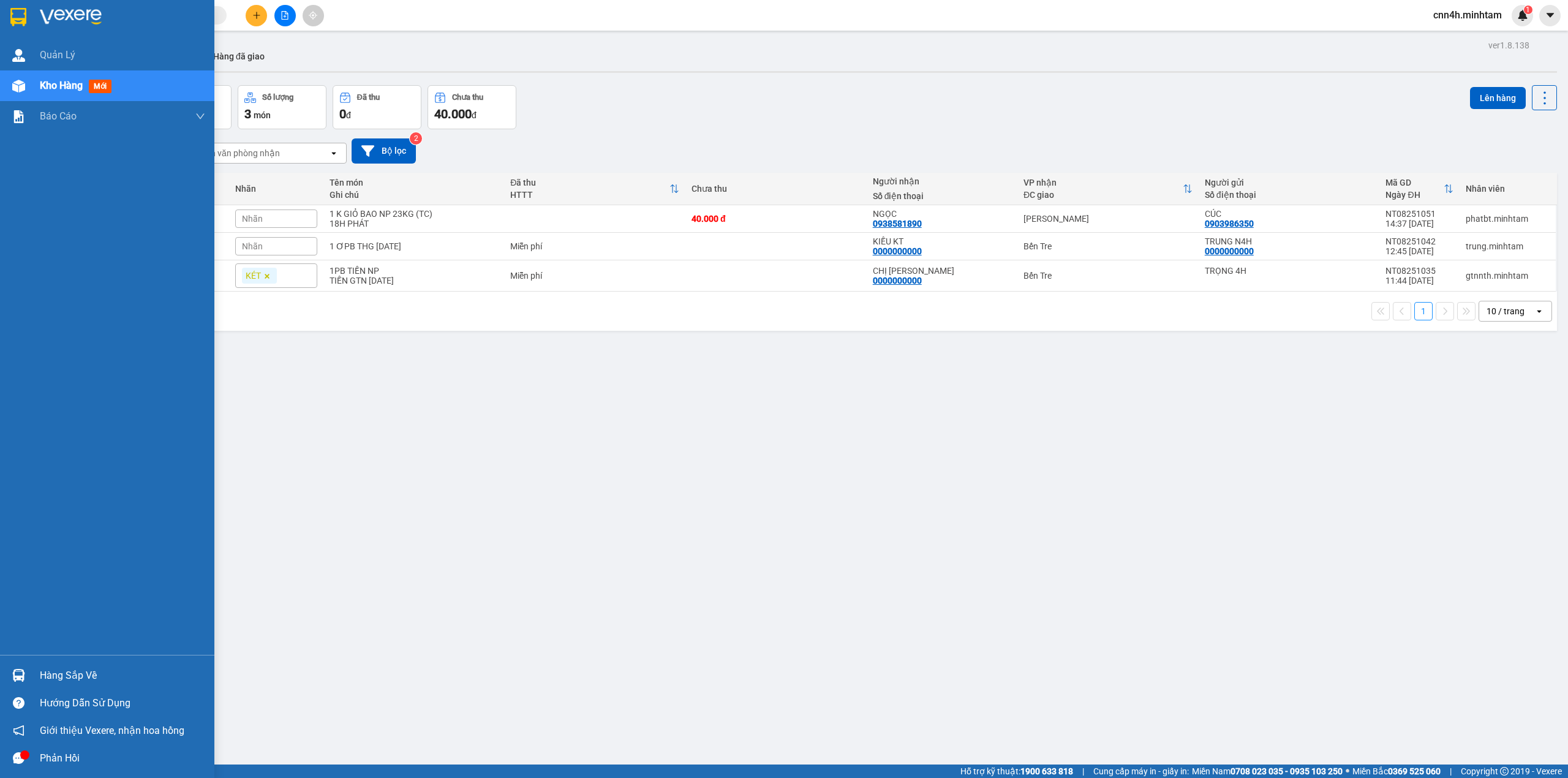
click at [90, 676] on div "Hàng sắp về" at bounding box center [123, 675] width 165 height 18
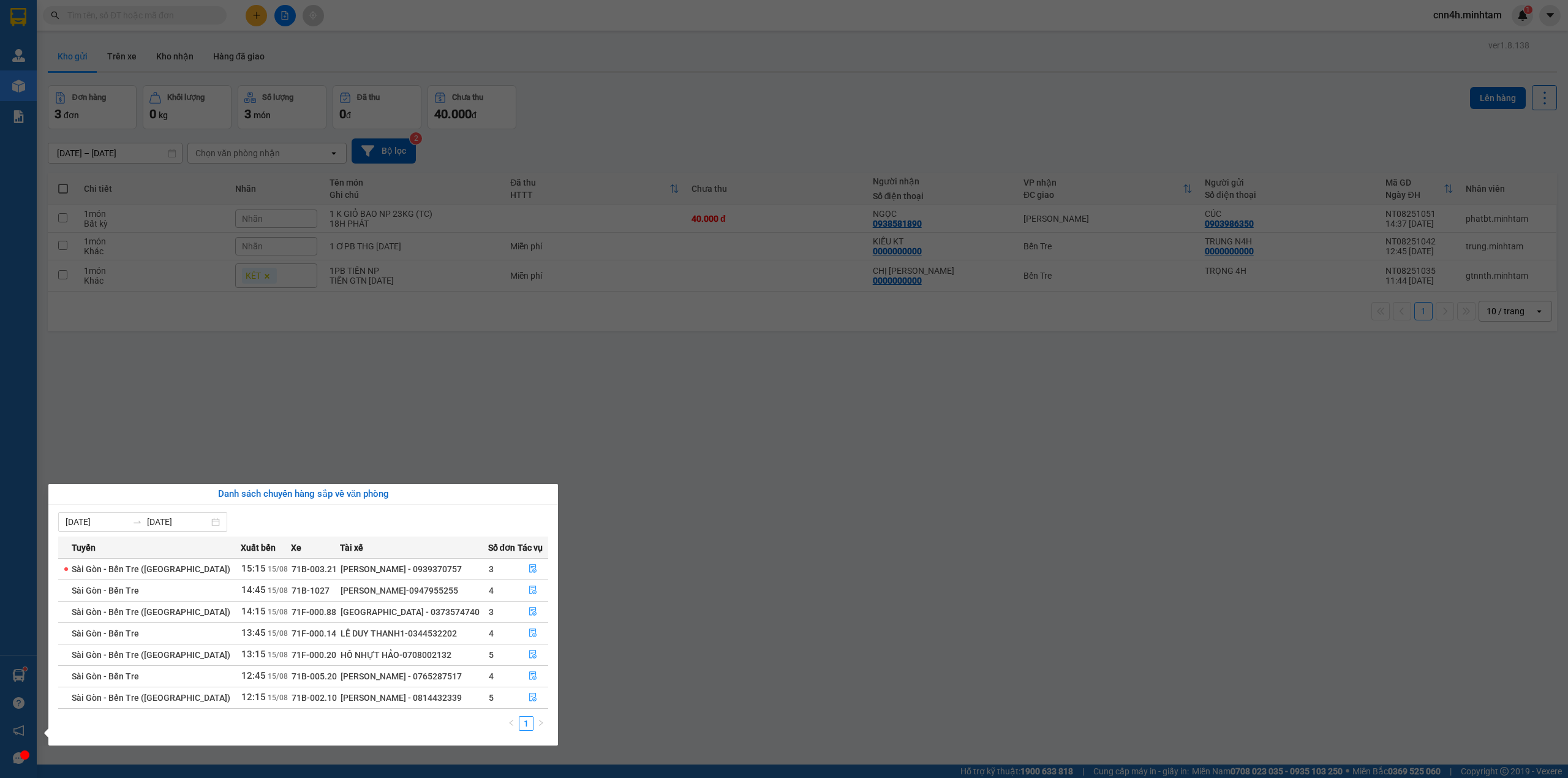
click at [1024, 453] on section "Kết quả tìm kiếm ( 157 ) Bộ lọc Mã ĐH Trạng thái Món hàng Tổng cước Chưa cước N…" at bounding box center [784, 389] width 1568 height 778
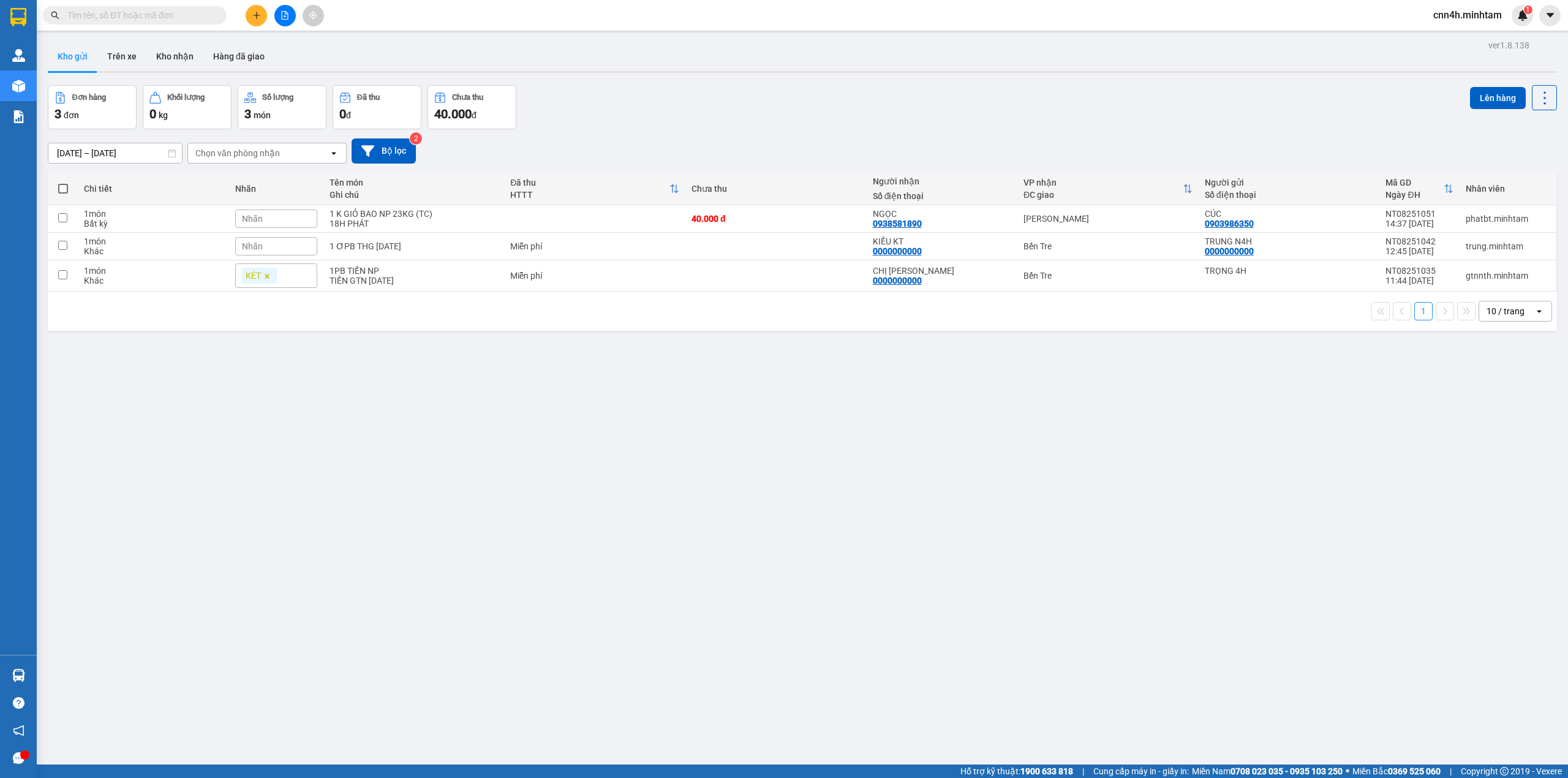
click at [1461, 12] on span "cnn4h.minhtam" at bounding box center [1467, 15] width 88 height 16
click at [1451, 26] on ul "Đăng xuất Đổi mật khẩu" at bounding box center [1467, 48] width 90 height 44
click at [1449, 40] on span "Đăng xuất" at bounding box center [1473, 37] width 63 height 13
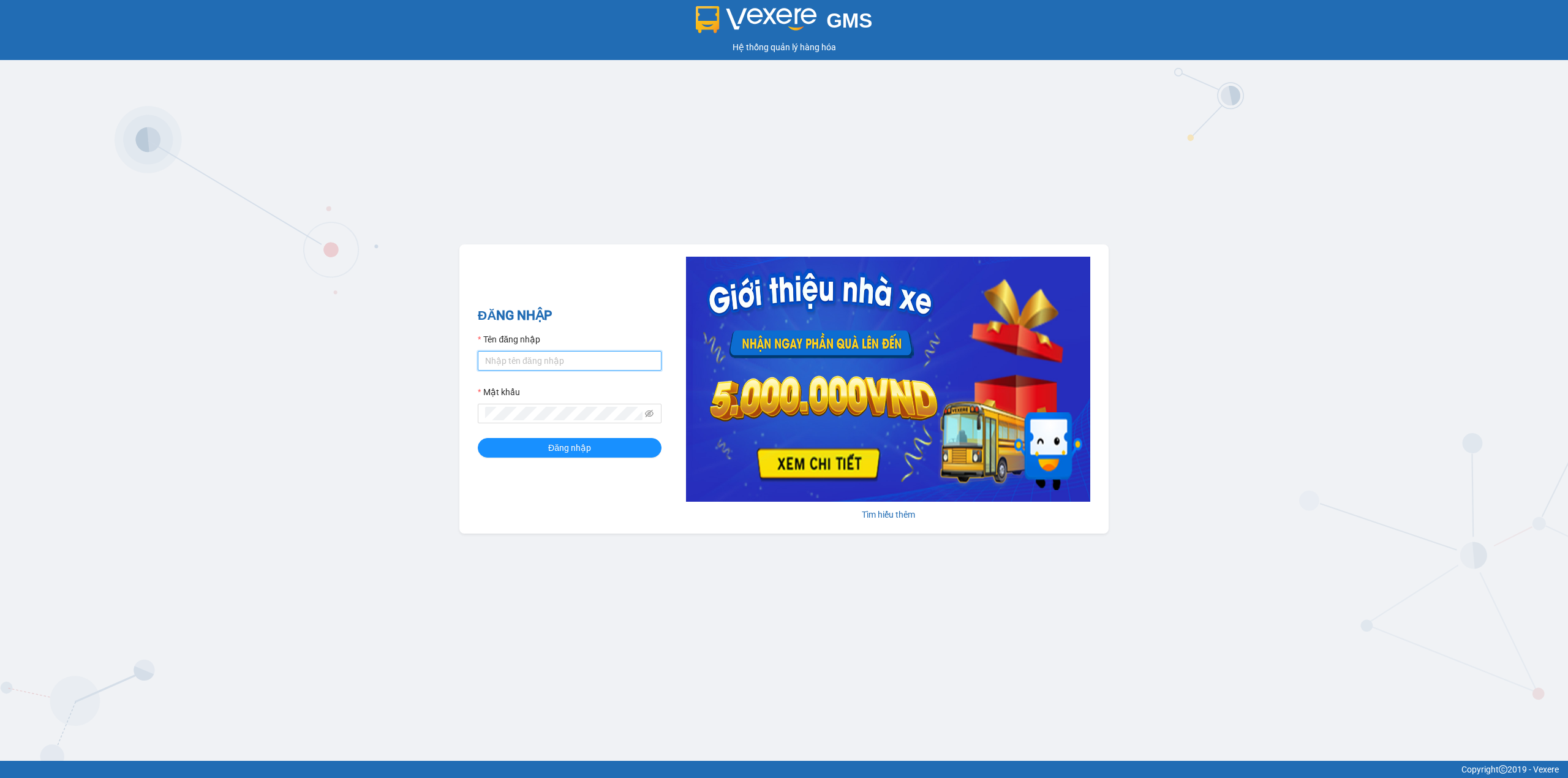
click at [510, 370] on input "Tên đăng nhập" at bounding box center [569, 360] width 184 height 20
type input "trong.minhtam"
click at [478, 438] on button "Đăng nhập" at bounding box center [569, 447] width 184 height 20
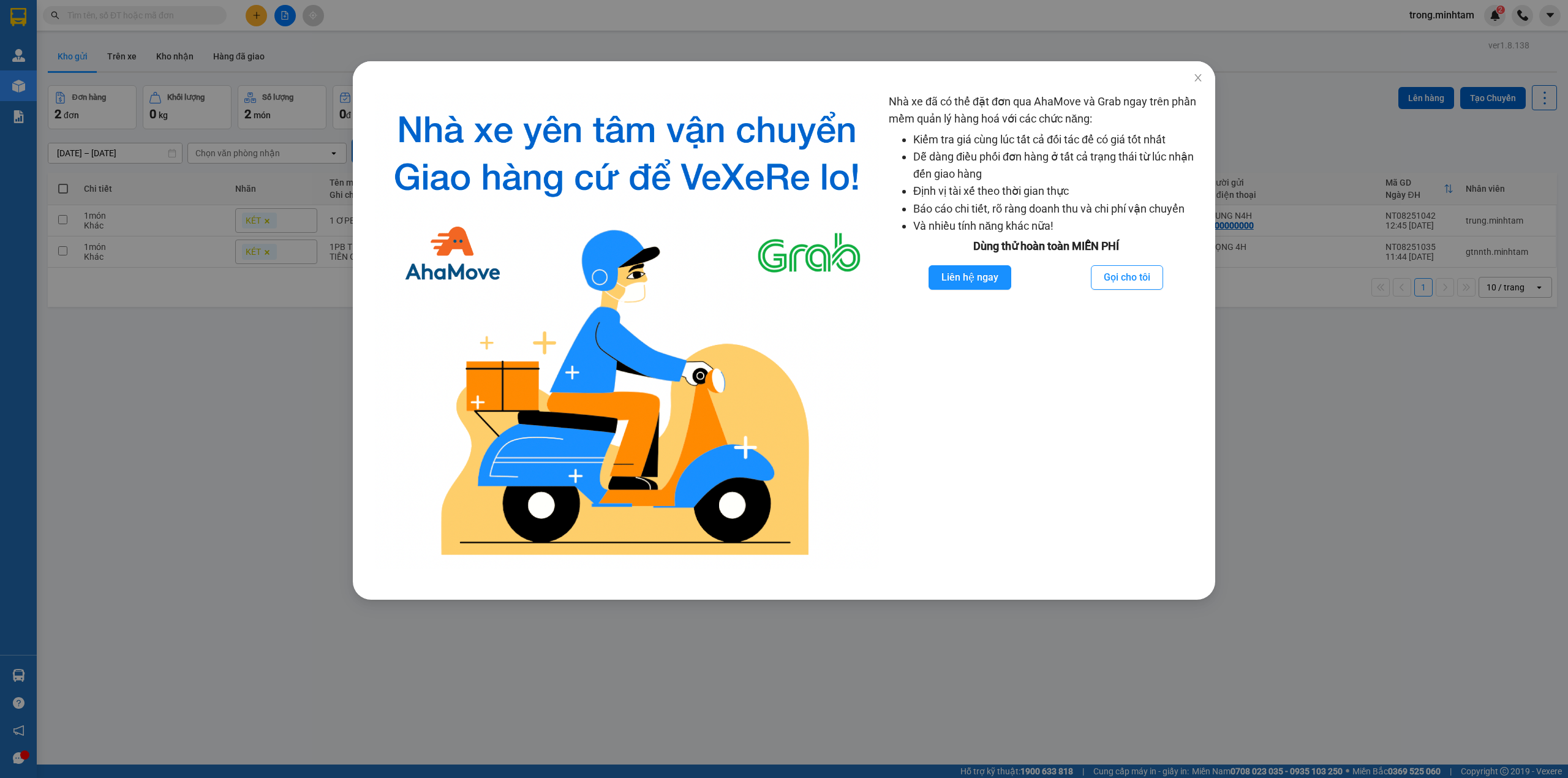
click at [81, 547] on div "Nhà xe đã có thể đặt đơn qua AhaMove và Grab ngay trên phần mềm quản lý hàng ho…" at bounding box center [784, 389] width 1568 height 778
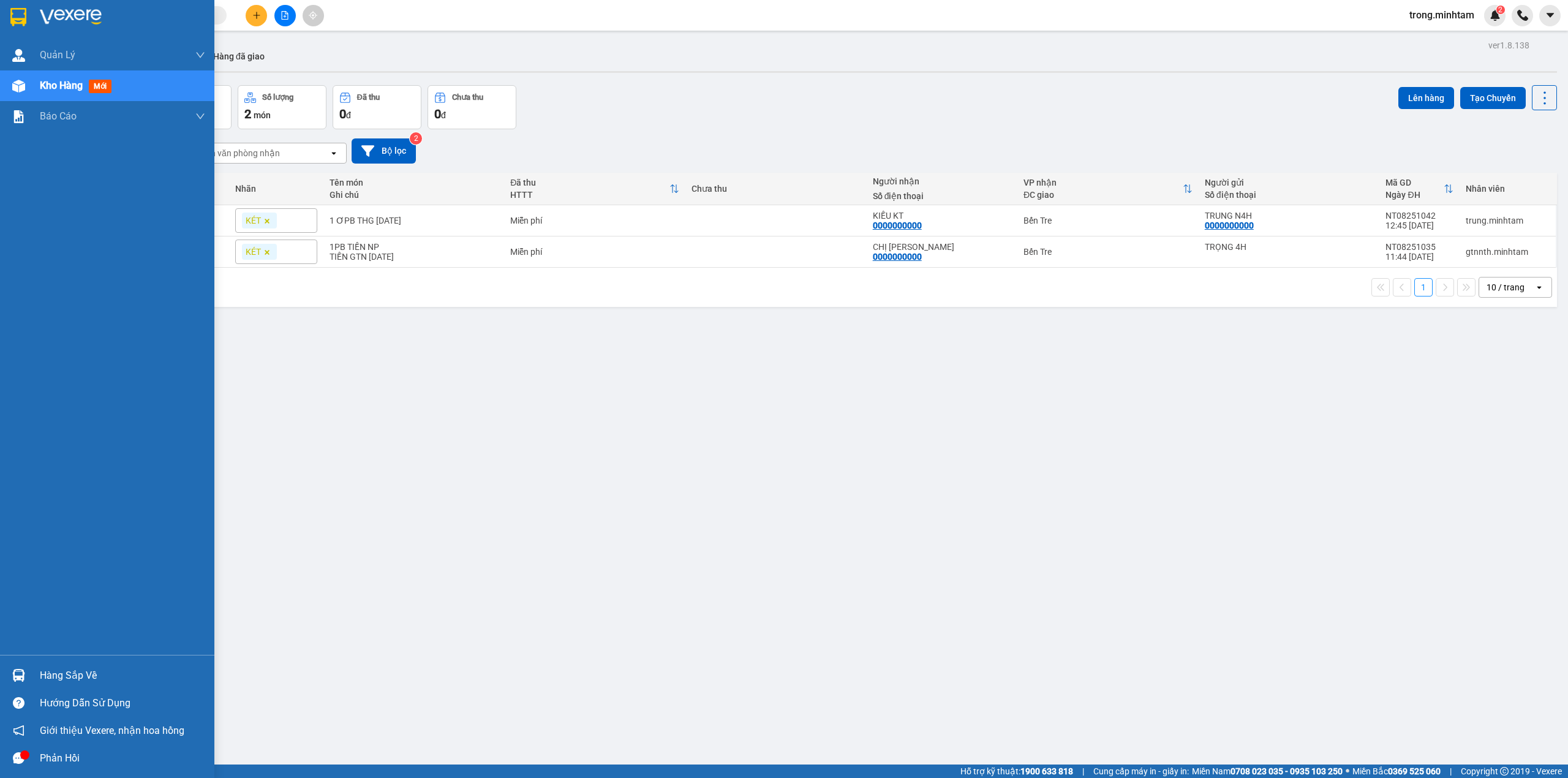
click at [40, 677] on div "Hàng sắp về" at bounding box center [123, 675] width 165 height 18
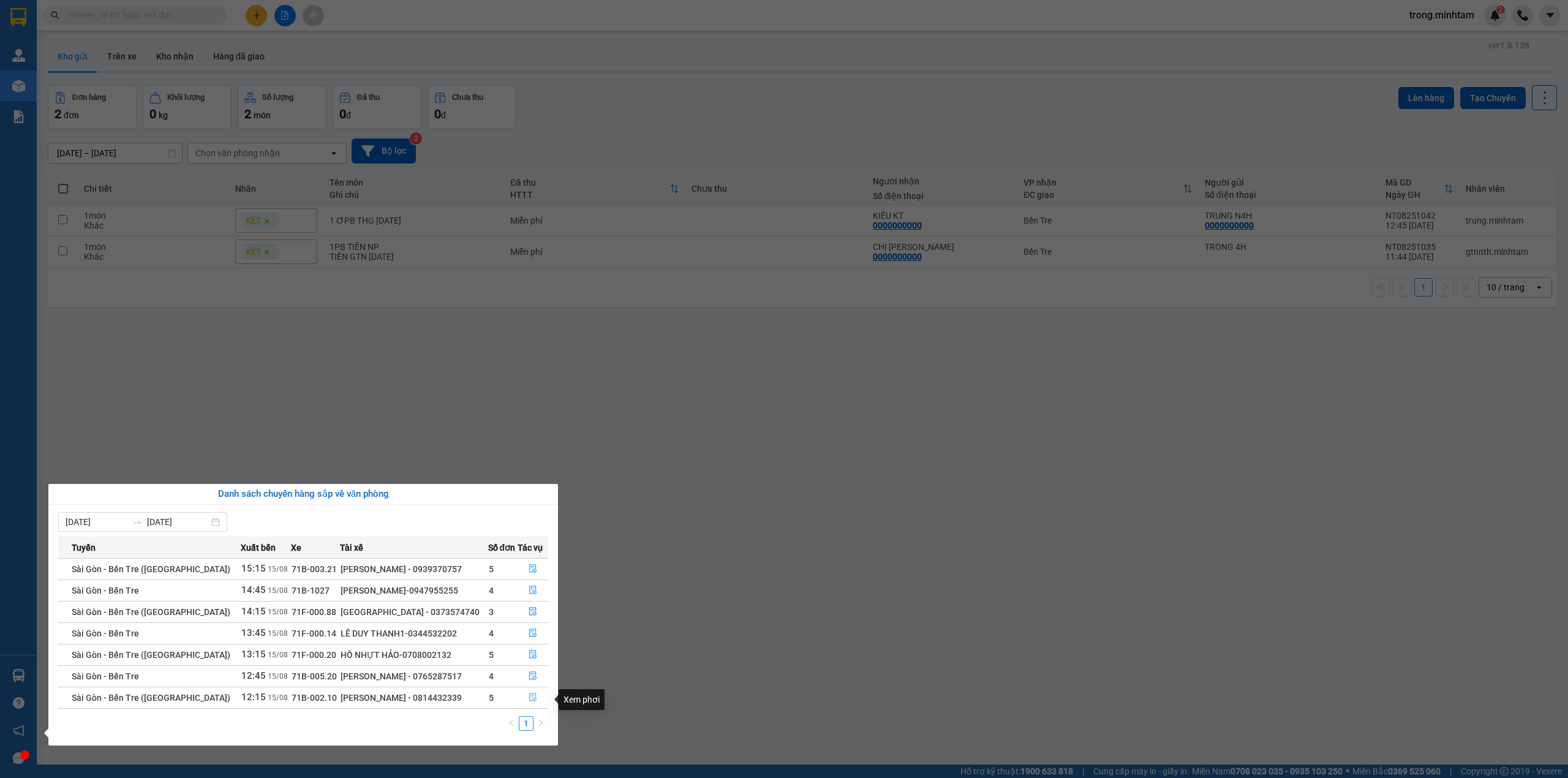
click at [523, 705] on button "button" at bounding box center [533, 698] width 30 height 20
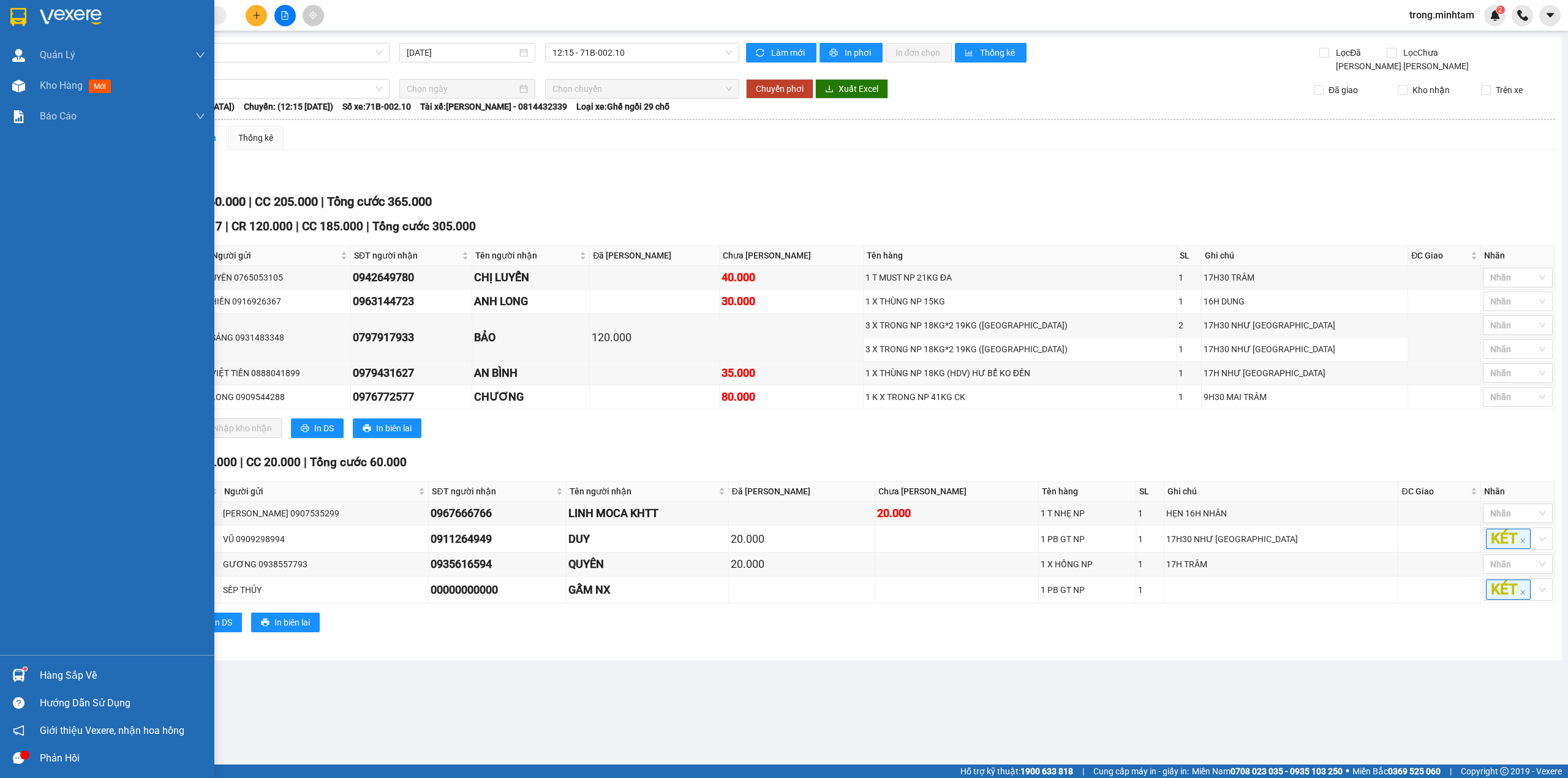
click at [71, 667] on div "Hàng sắp về" at bounding box center [123, 675] width 165 height 18
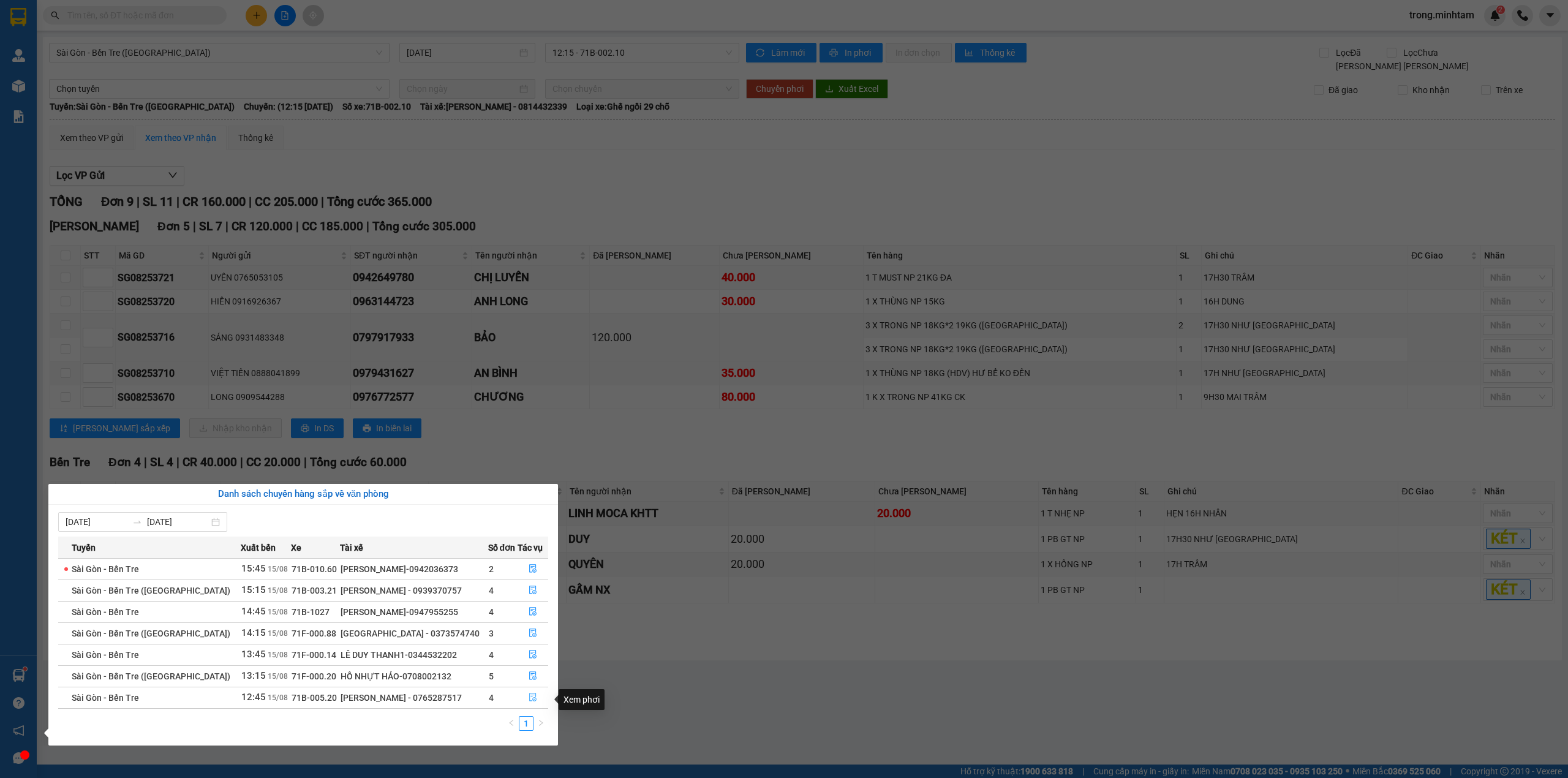
click at [523, 702] on button "button" at bounding box center [533, 698] width 30 height 20
